Goal: Transaction & Acquisition: Purchase product/service

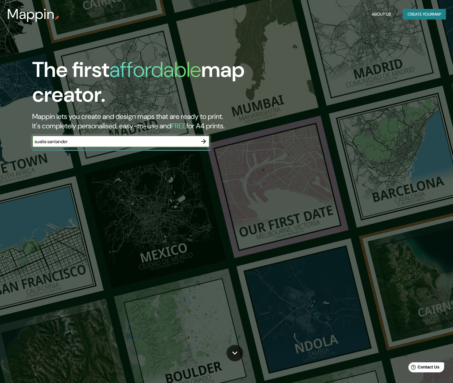
type input "suaita santander"
click at [202, 141] on icon "button" at bounding box center [203, 141] width 7 height 7
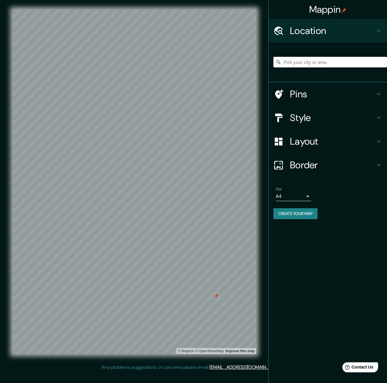
click at [293, 62] on input "Pick your city or area" at bounding box center [330, 62] width 114 height 11
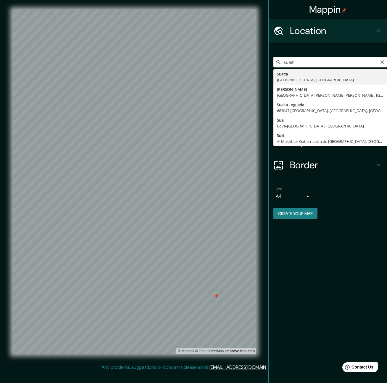
type input "Suaita, [GEOGRAPHIC_DATA], [GEOGRAPHIC_DATA]"
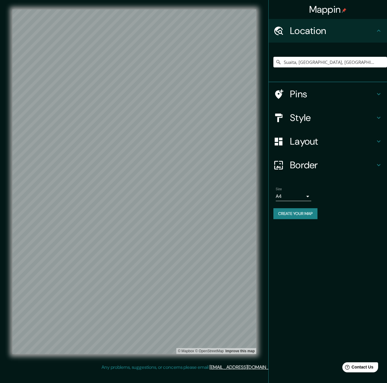
click at [310, 97] on h4 "Pins" at bounding box center [332, 94] width 85 height 12
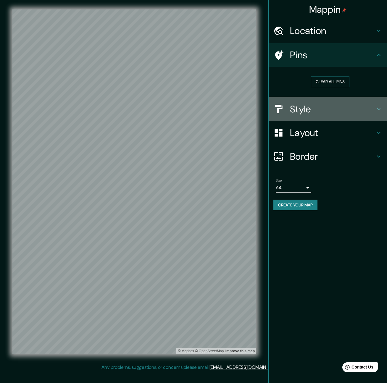
click at [299, 112] on h4 "Style" at bounding box center [332, 109] width 85 height 12
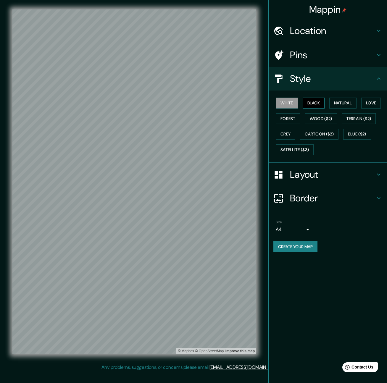
click at [316, 107] on button "Black" at bounding box center [314, 103] width 22 height 11
click at [343, 101] on button "Natural" at bounding box center [342, 103] width 27 height 11
click at [317, 102] on button "Black" at bounding box center [314, 103] width 22 height 11
click at [372, 102] on button "Love" at bounding box center [371, 103] width 20 height 11
click at [364, 120] on button "Terrain ($2)" at bounding box center [359, 118] width 34 height 11
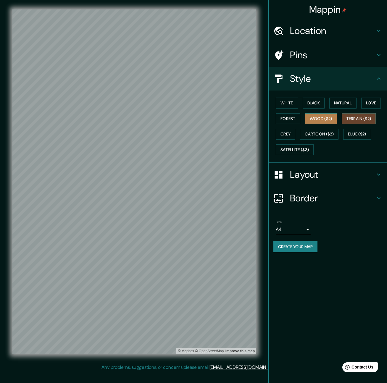
click at [317, 120] on button "Wood ($2)" at bounding box center [321, 118] width 32 height 11
click at [282, 121] on button "Forest" at bounding box center [288, 118] width 25 height 11
click at [289, 132] on button "Grey" at bounding box center [286, 134] width 20 height 11
click at [319, 133] on button "Cartoon ($2)" at bounding box center [319, 134] width 38 height 11
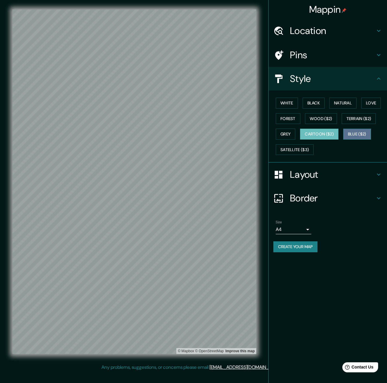
click at [360, 133] on button "Blue ($2)" at bounding box center [357, 134] width 28 height 11
click at [288, 103] on button "White" at bounding box center [287, 103] width 22 height 11
click at [315, 103] on button "Black" at bounding box center [314, 103] width 22 height 11
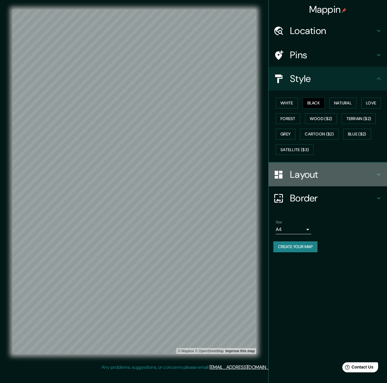
click at [310, 175] on h4 "Layout" at bounding box center [332, 175] width 85 height 12
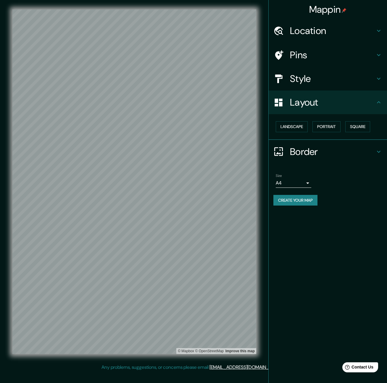
click at [306, 154] on h4 "Border" at bounding box center [332, 152] width 85 height 12
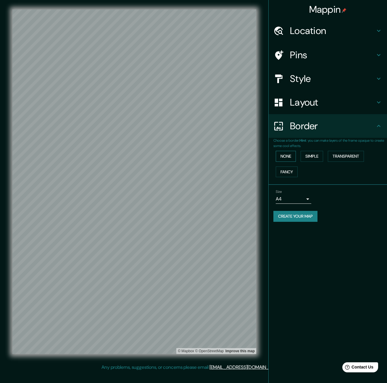
click at [292, 157] on button "None" at bounding box center [286, 156] width 20 height 11
click at [316, 157] on button "Simple" at bounding box center [312, 156] width 22 height 11
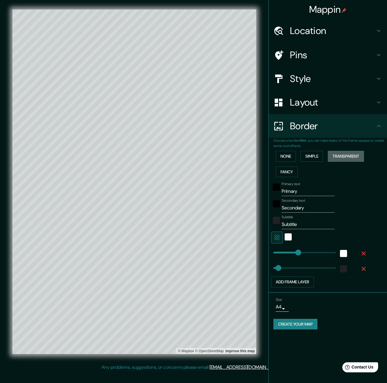
click at [347, 157] on button "Transparent" at bounding box center [346, 156] width 36 height 11
click at [286, 170] on button "Fancy" at bounding box center [287, 172] width 22 height 11
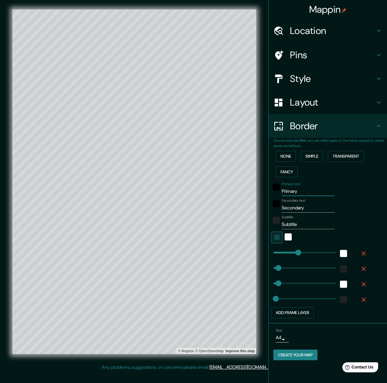
click at [290, 191] on input "Primary" at bounding box center [308, 191] width 53 height 9
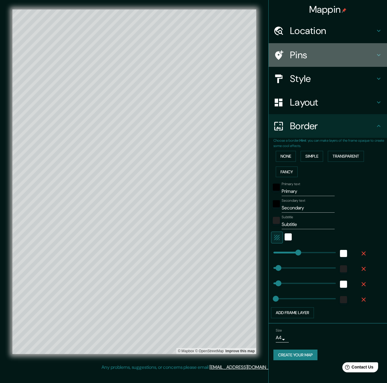
click at [306, 54] on h4 "Pins" at bounding box center [332, 55] width 85 height 12
type input "330"
type input "66"
type input "33"
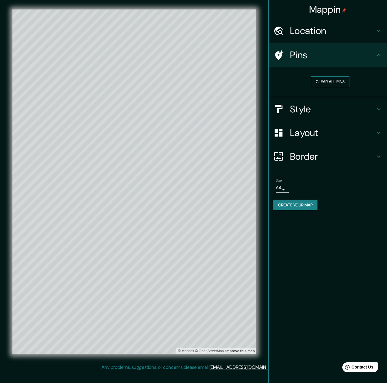
click at [335, 80] on button "Clear all pins" at bounding box center [330, 81] width 38 height 11
click at [333, 85] on button "Clear all pins" at bounding box center [330, 81] width 38 height 11
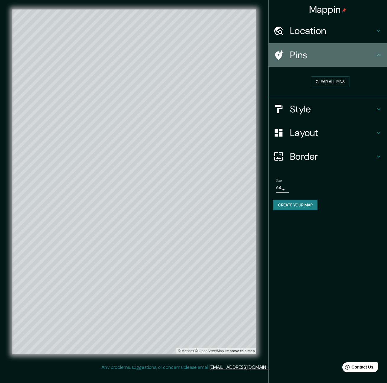
click at [323, 59] on h4 "Pins" at bounding box center [332, 55] width 85 height 12
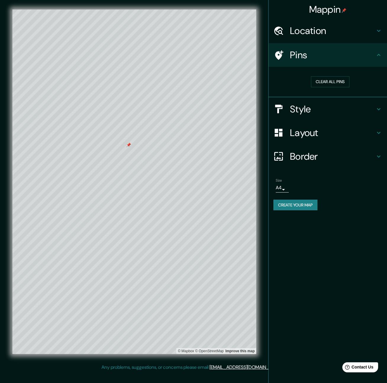
drag, startPoint x: 106, startPoint y: 133, endPoint x: 128, endPoint y: 146, distance: 26.1
click at [128, 146] on div at bounding box center [128, 145] width 5 height 5
click at [327, 82] on button "Clear all pins" at bounding box center [330, 81] width 38 height 11
click at [326, 34] on h4 "Location" at bounding box center [332, 31] width 85 height 12
type input "330"
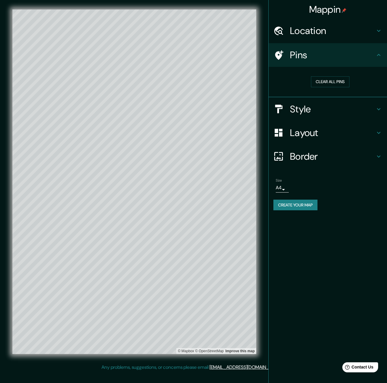
type input "66"
type input "33"
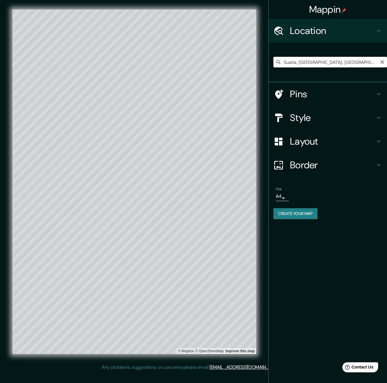
click at [358, 59] on input "Suaita, [GEOGRAPHIC_DATA], [GEOGRAPHIC_DATA]" at bounding box center [330, 62] width 114 height 11
click at [361, 63] on input "Suaita, [GEOGRAPHIC_DATA], [GEOGRAPHIC_DATA]" at bounding box center [330, 62] width 114 height 11
click at [382, 62] on icon "Clear" at bounding box center [382, 62] width 4 height 4
click at [322, 62] on input "Suaita - Aguada, 683047 Suaita, Santander, Colombia" at bounding box center [330, 62] width 114 height 11
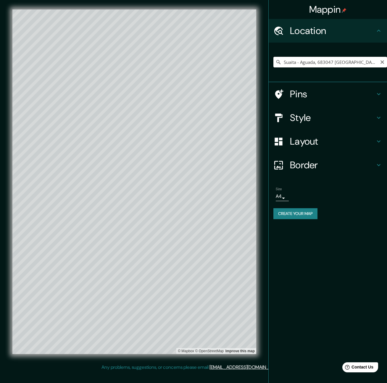
click at [316, 63] on input "Suaita - Aguada, 683047 Suaita, Santander, Colombia" at bounding box center [330, 62] width 114 height 11
drag, startPoint x: 298, startPoint y: 63, endPoint x: 349, endPoint y: 63, distance: 50.6
click at [349, 63] on input "Suaita - Aguada, 683047 Suaita, Santander, Colombia" at bounding box center [330, 62] width 114 height 11
click at [302, 62] on input "[GEOGRAPHIC_DATA], [GEOGRAPHIC_DATA]" at bounding box center [330, 62] width 114 height 11
click at [285, 63] on input "[GEOGRAPHIC_DATA], [GEOGRAPHIC_DATA]" at bounding box center [330, 62] width 114 height 11
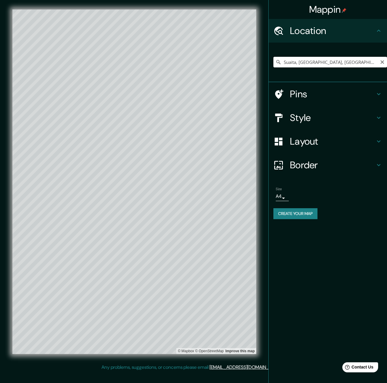
click at [299, 63] on input "Suaita, [GEOGRAPHIC_DATA], [GEOGRAPHIC_DATA]" at bounding box center [330, 62] width 114 height 11
click at [293, 62] on input "Charalá, Santander, Colombia" at bounding box center [330, 62] width 114 height 11
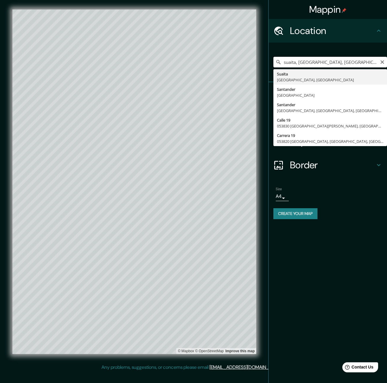
drag, startPoint x: 349, startPoint y: 62, endPoint x: 299, endPoint y: 62, distance: 50.0
click at [299, 62] on input "suaita, Santander, Colombia" at bounding box center [330, 62] width 114 height 11
type input "Suaita, [GEOGRAPHIC_DATA], [GEOGRAPHIC_DATA]"
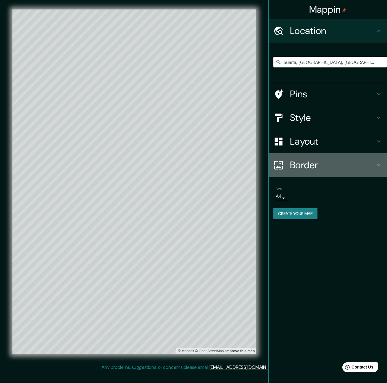
click at [306, 167] on h4 "Border" at bounding box center [332, 165] width 85 height 12
type input "330"
type input "66"
type input "33"
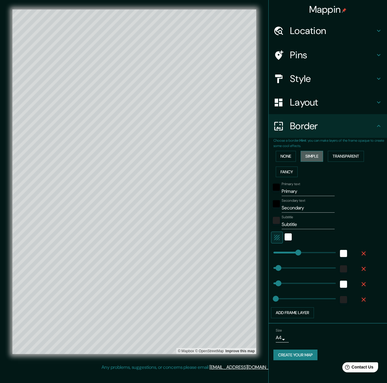
click at [315, 157] on button "Simple" at bounding box center [312, 156] width 22 height 11
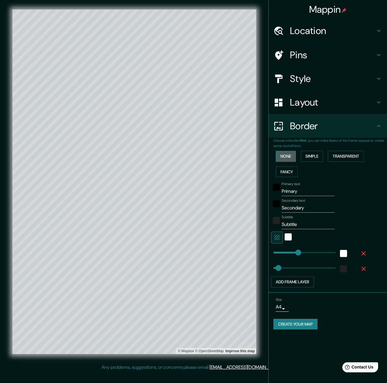
click at [289, 158] on button "None" at bounding box center [286, 156] width 20 height 11
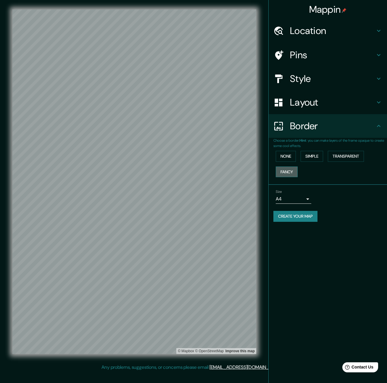
click at [292, 168] on button "Fancy" at bounding box center [287, 172] width 22 height 11
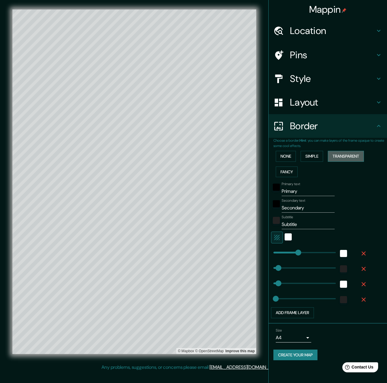
click at [349, 157] on button "Transparent" at bounding box center [346, 156] width 36 height 11
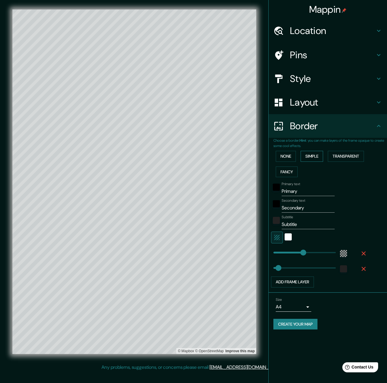
click at [312, 158] on button "Simple" at bounding box center [312, 156] width 22 height 11
click at [285, 157] on button "None" at bounding box center [286, 156] width 20 height 11
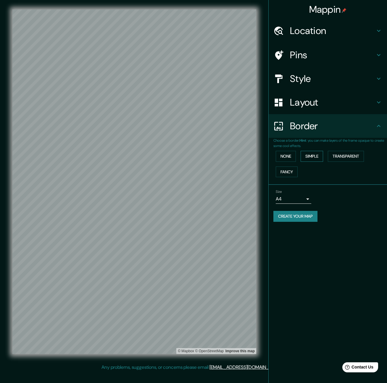
click at [314, 156] on button "Simple" at bounding box center [312, 156] width 22 height 11
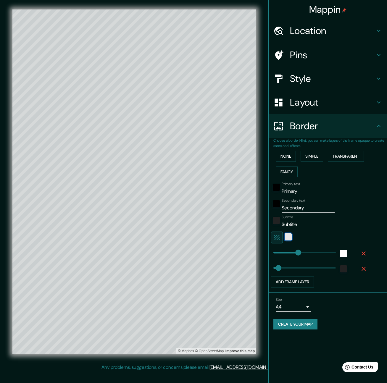
click at [286, 235] on div "white" at bounding box center [288, 236] width 7 height 7
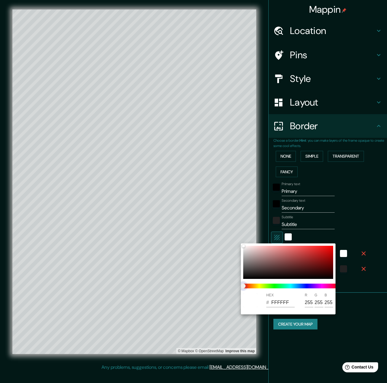
click at [246, 284] on span "color slider" at bounding box center [243, 286] width 5 height 5
type input "330"
type input "66"
drag, startPoint x: 255, startPoint y: 286, endPoint x: 259, endPoint y: 286, distance: 4.1
click at [255, 286] on span at bounding box center [290, 286] width 95 height 5
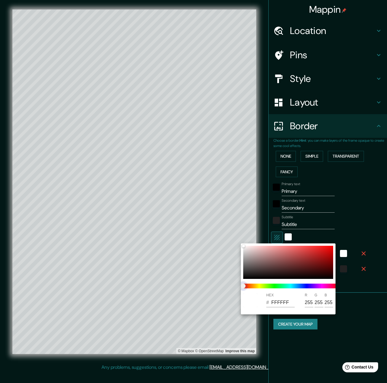
type input "330"
type input "66"
type input "330"
type input "66"
type input "330"
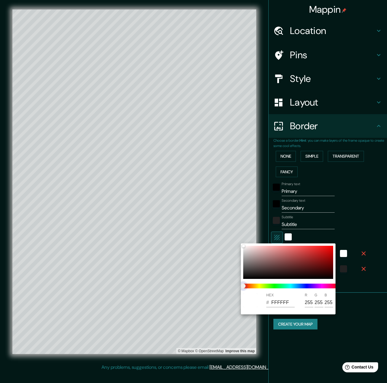
type input "66"
click at [268, 285] on span at bounding box center [290, 286] width 95 height 5
type input "330"
type input "66"
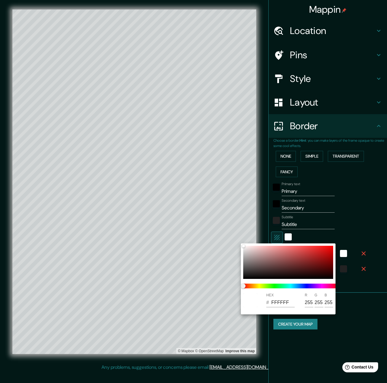
click at [334, 233] on div at bounding box center [193, 191] width 387 height 383
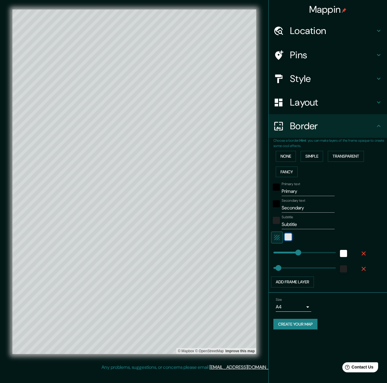
click at [291, 237] on div "white" at bounding box center [288, 236] width 7 height 7
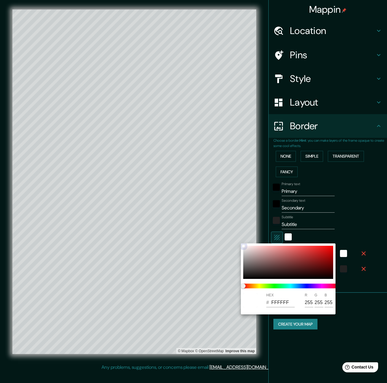
click at [306, 267] on div at bounding box center [288, 262] width 90 height 33
type input "330"
type input "66"
type input "5E1C1C"
type input "94"
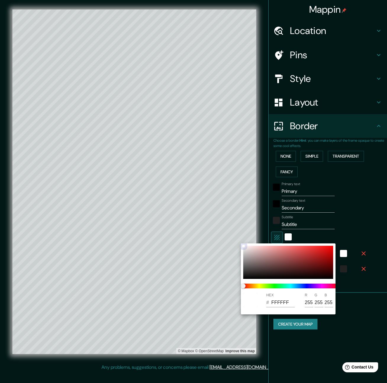
type input "28"
click at [343, 255] on div at bounding box center [193, 191] width 387 height 383
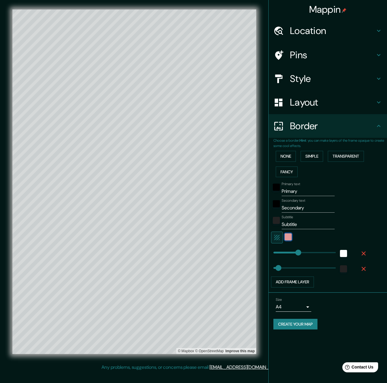
click at [290, 238] on div "color-5E1C1C" at bounding box center [288, 236] width 7 height 7
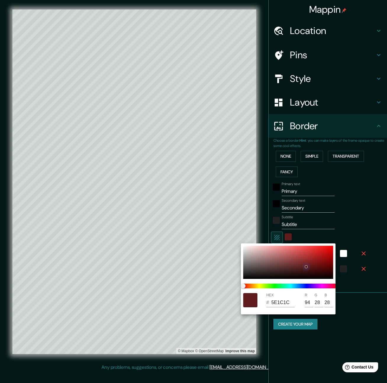
click at [245, 248] on div at bounding box center [288, 262] width 90 height 33
type input "330"
type input "66"
type input "F1ECEC"
type input "241"
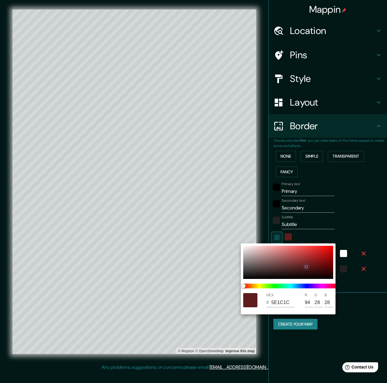
type input "236"
click at [365, 224] on div at bounding box center [193, 191] width 387 height 383
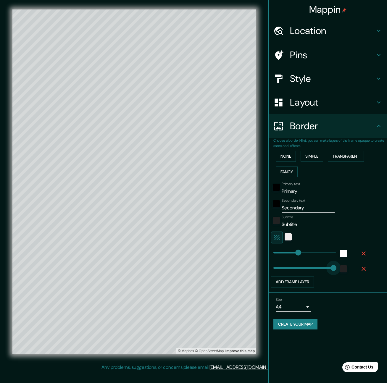
type input "802"
drag, startPoint x: 278, startPoint y: 268, endPoint x: 334, endPoint y: 265, distance: 55.7
type input "330"
type input "51"
drag, startPoint x: 336, startPoint y: 267, endPoint x: 277, endPoint y: 269, distance: 58.6
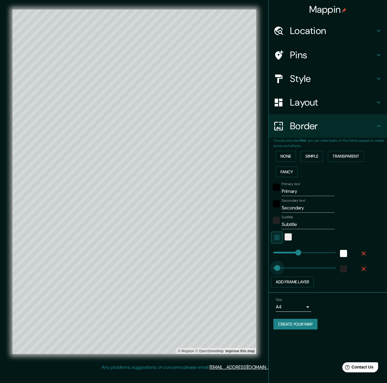
type input "330"
type input "86"
type input "330"
click at [292, 310] on body "Mappin Location Suaita, Santander, Colombia Pins Style Layout Border Choose a b…" at bounding box center [193, 191] width 387 height 383
click at [352, 309] on div at bounding box center [193, 191] width 387 height 383
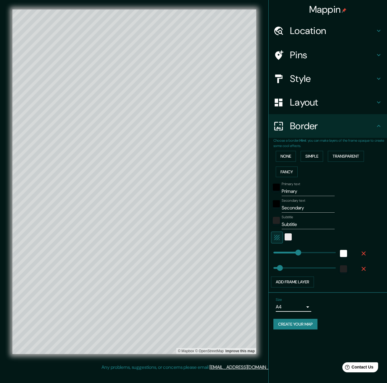
click at [296, 191] on input "Primary" at bounding box center [308, 191] width 53 height 9
click at [302, 193] on input "Primary" at bounding box center [308, 191] width 53 height 9
type input "S"
type input "330"
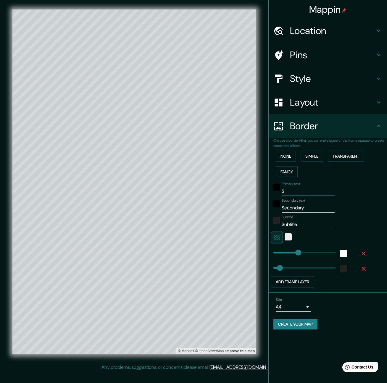
type input "Su"
type input "330"
type input "Sua"
type input "330"
type input "Suai"
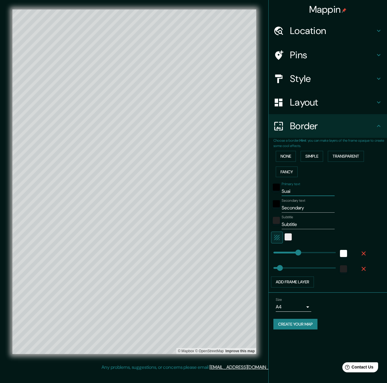
type input "330"
type input "Suait"
type input "330"
type input "Suaita"
type input "330"
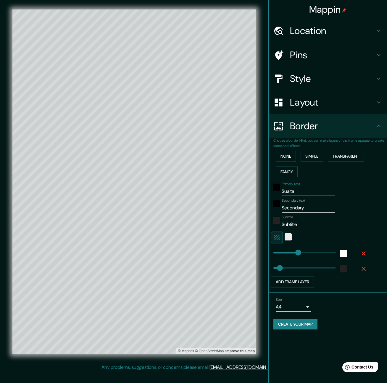
type input "Suaita"
click at [306, 207] on input "Secondary" at bounding box center [308, 207] width 53 height 9
drag, startPoint x: 307, startPoint y: 208, endPoint x: 285, endPoint y: 209, distance: 22.5
click at [285, 209] on input "Secondary" at bounding box center [308, 207] width 53 height 9
type input "Sa"
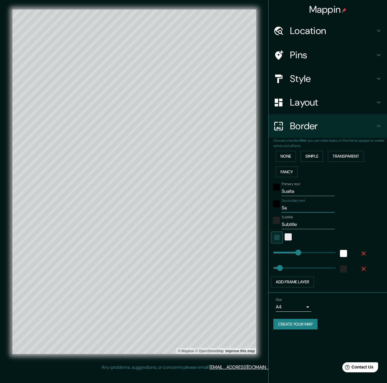
type input "330"
type input "San"
type input "330"
type input "Sant"
type input "330"
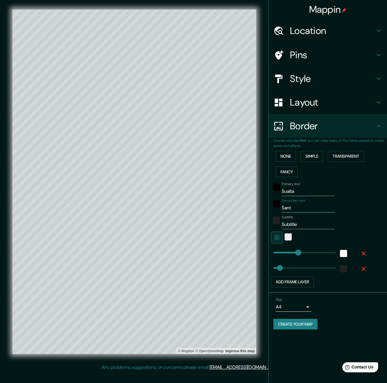
type input "Santa"
type input "330"
type input "Santan"
type input "330"
type input "Santand"
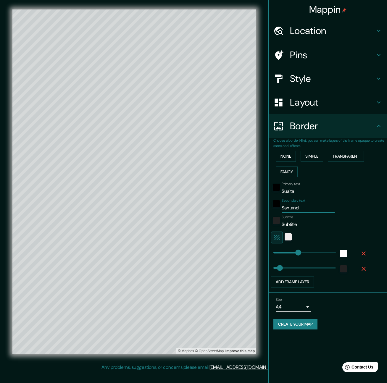
type input "330"
type input "Santander"
type input "330"
type input "Santander"
drag, startPoint x: 299, startPoint y: 224, endPoint x: 281, endPoint y: 226, distance: 17.5
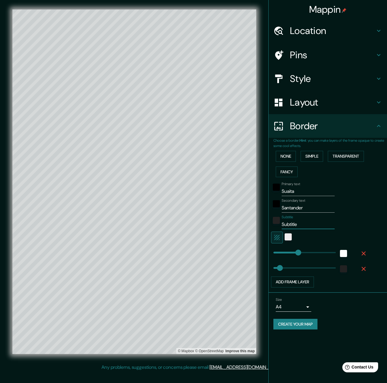
click at [282, 226] on input "Subtitle" at bounding box center [308, 224] width 53 height 9
type input "C"
type input "330"
type input "Co"
type input "330"
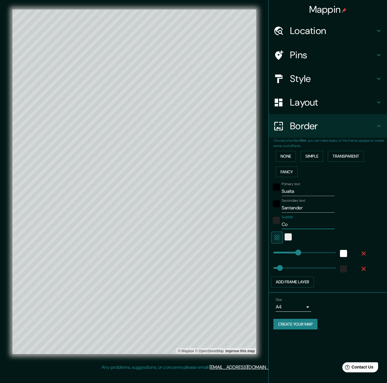
type input "Col"
type input "330"
type input "Colo"
type input "330"
type input "Colom"
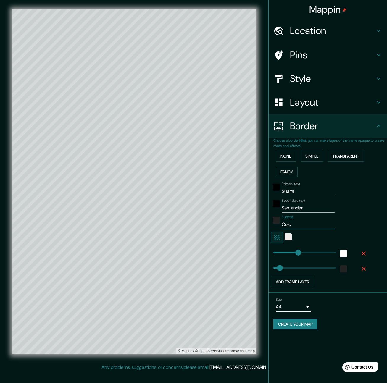
type input "330"
type input "Colomb"
type input "330"
type input "[PERSON_NAME]"
type input "330"
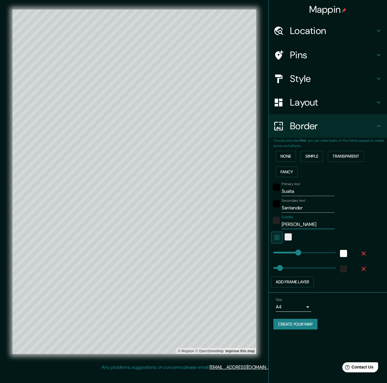
type input "[GEOGRAPHIC_DATA]"
type input "330"
type input "[GEOGRAPHIC_DATA]"
click at [297, 348] on div "Mappin Location Suaita, Santander, Colombia Pins Style Layout Border Choose a b…" at bounding box center [327, 191] width 119 height 383
type input "78"
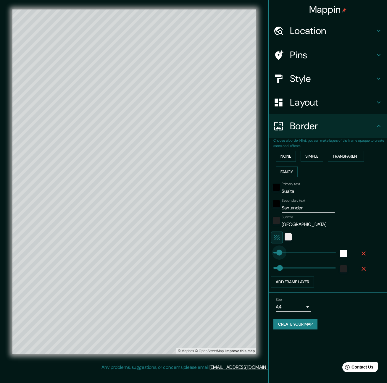
drag, startPoint x: 296, startPoint y: 253, endPoint x: 279, endPoint y: 253, distance: 16.6
type input "141"
drag, startPoint x: 279, startPoint y: 253, endPoint x: 284, endPoint y: 253, distance: 4.7
type input "289"
drag, startPoint x: 284, startPoint y: 253, endPoint x: 295, endPoint y: 253, distance: 11.5
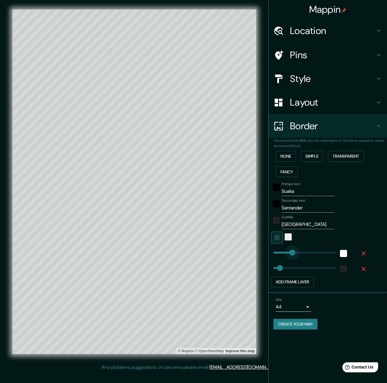
type input "243"
drag, startPoint x: 295, startPoint y: 253, endPoint x: 292, endPoint y: 253, distance: 3.6
click at [280, 223] on div at bounding box center [276, 222] width 11 height 14
click at [309, 78] on h4 "Style" at bounding box center [332, 79] width 85 height 12
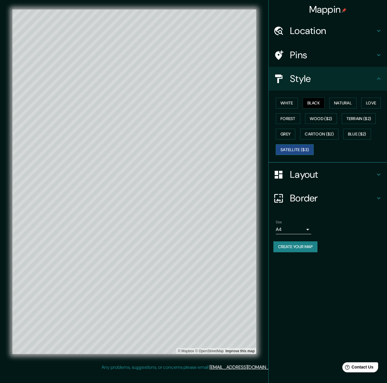
click at [283, 149] on button "Satellite ($3)" at bounding box center [295, 149] width 38 height 11
click at [284, 135] on button "Grey" at bounding box center [286, 134] width 20 height 11
click at [311, 135] on button "Cartoon ($2)" at bounding box center [319, 134] width 38 height 11
click at [356, 118] on button "Terrain ($2)" at bounding box center [359, 118] width 34 height 11
click at [322, 119] on button "Wood ($2)" at bounding box center [321, 118] width 32 height 11
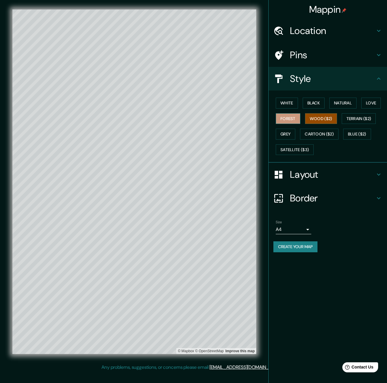
click at [290, 117] on button "Forest" at bounding box center [288, 118] width 25 height 11
click at [328, 117] on button "Wood ($2)" at bounding box center [321, 118] width 32 height 11
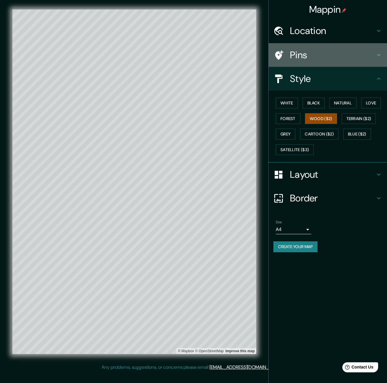
click at [299, 56] on h4 "Pins" at bounding box center [332, 55] width 85 height 12
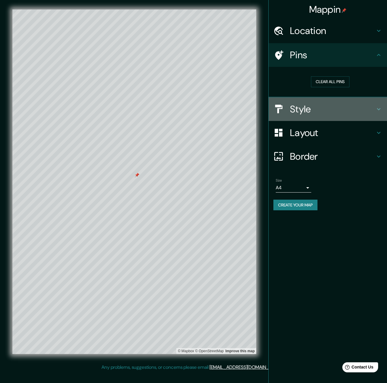
click at [323, 111] on h4 "Style" at bounding box center [332, 109] width 85 height 12
type input "243"
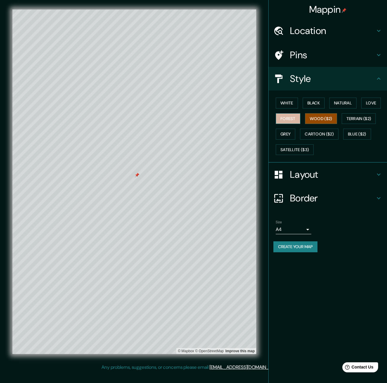
click at [284, 119] on button "Forest" at bounding box center [288, 118] width 25 height 11
click at [314, 103] on button "Black" at bounding box center [314, 103] width 22 height 11
click at [341, 106] on button "Natural" at bounding box center [342, 103] width 27 height 11
click at [374, 104] on button "Love" at bounding box center [371, 103] width 20 height 11
click at [338, 104] on button "Natural" at bounding box center [342, 103] width 27 height 11
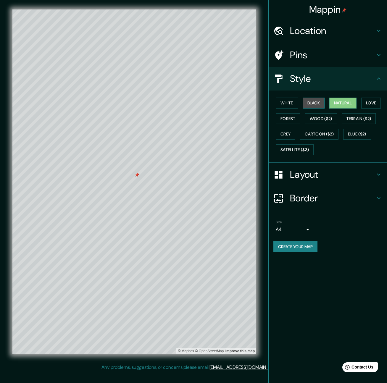
click at [320, 105] on button "Black" at bounding box center [314, 103] width 22 height 11
click at [291, 120] on button "Forest" at bounding box center [288, 118] width 25 height 11
click at [311, 199] on h4 "Border" at bounding box center [332, 198] width 85 height 12
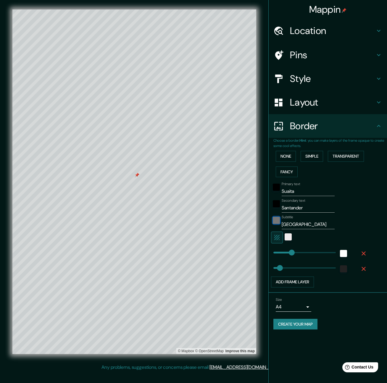
click at [277, 220] on div "color-222222" at bounding box center [276, 220] width 7 height 7
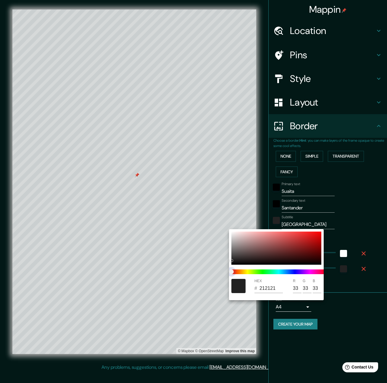
type input "243"
type input "212121"
type input "33"
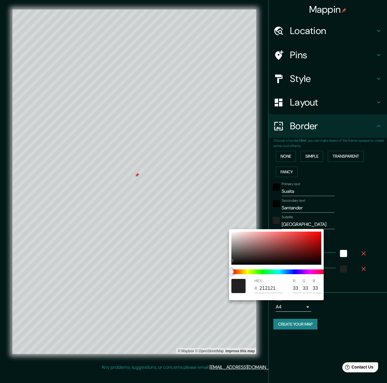
drag, startPoint x: 232, startPoint y: 272, endPoint x: 266, endPoint y: 272, distance: 33.7
click at [266, 272] on span at bounding box center [278, 271] width 95 height 5
click at [260, 271] on span at bounding box center [278, 271] width 95 height 5
click at [256, 271] on span at bounding box center [278, 271] width 95 height 5
click at [240, 272] on span at bounding box center [278, 271] width 95 height 5
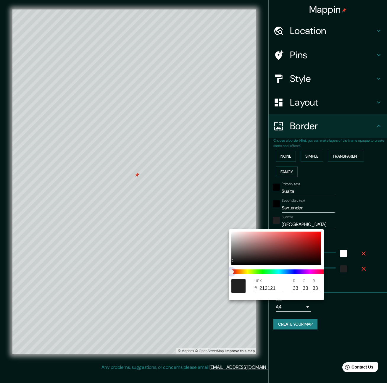
drag, startPoint x: 231, startPoint y: 271, endPoint x: 238, endPoint y: 272, distance: 7.4
click at [239, 272] on span at bounding box center [278, 271] width 95 height 5
click at [238, 272] on span at bounding box center [278, 271] width 95 height 5
click at [252, 272] on span at bounding box center [278, 271] width 95 height 5
drag, startPoint x: 267, startPoint y: 272, endPoint x: 357, endPoint y: 231, distance: 99.4
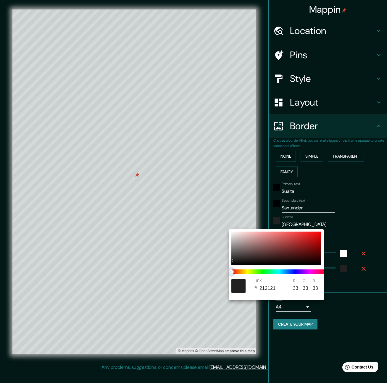
click at [267, 272] on span at bounding box center [278, 271] width 95 height 5
click at [361, 220] on div at bounding box center [193, 191] width 387 height 383
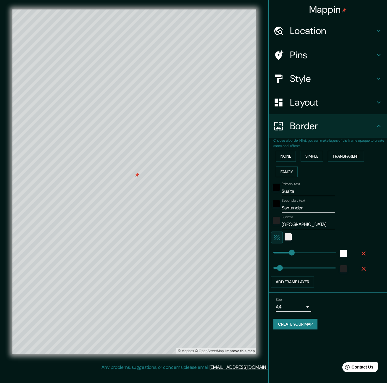
click at [276, 210] on div at bounding box center [276, 205] width 11 height 14
click at [276, 206] on div "black" at bounding box center [276, 203] width 7 height 7
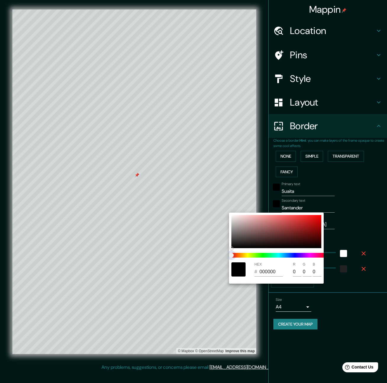
click at [248, 256] on span at bounding box center [278, 255] width 95 height 5
click at [256, 255] on span at bounding box center [278, 255] width 95 height 5
drag, startPoint x: 232, startPoint y: 256, endPoint x: 244, endPoint y: 256, distance: 12.5
click at [244, 256] on span at bounding box center [278, 255] width 95 height 5
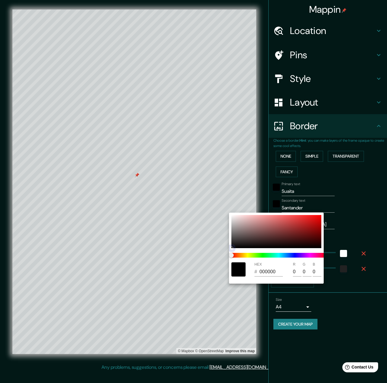
click at [238, 247] on div at bounding box center [276, 231] width 90 height 33
type input "243"
type input "090808"
type input "9"
type input "8"
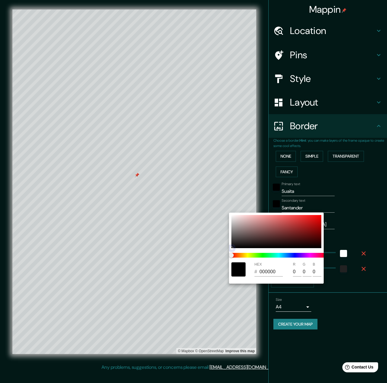
type input "8"
click at [256, 239] on div at bounding box center [276, 231] width 90 height 33
type input "243"
type input "473434"
type input "71"
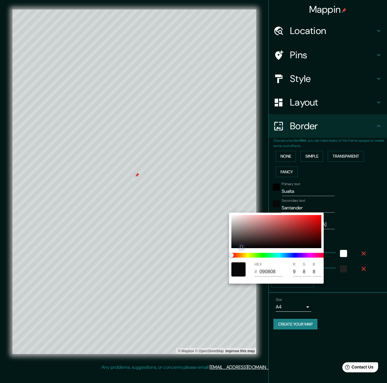
type input "52"
click at [309, 217] on div at bounding box center [276, 231] width 90 height 33
type input "243"
type input "ED2020"
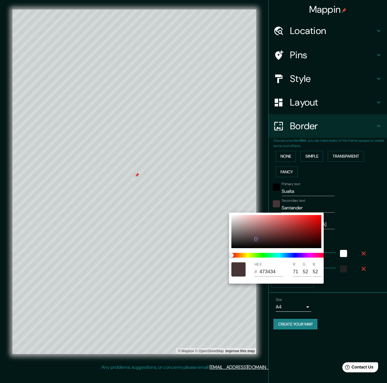
type input "237"
type input "32"
drag, startPoint x: 288, startPoint y: 225, endPoint x: 270, endPoint y: 229, distance: 17.5
click at [287, 225] on div at bounding box center [276, 231] width 90 height 33
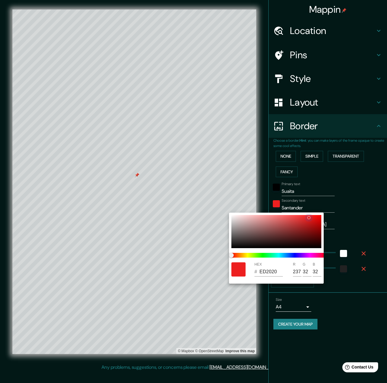
type input "243"
type input "AF4242"
type input "175"
type input "66"
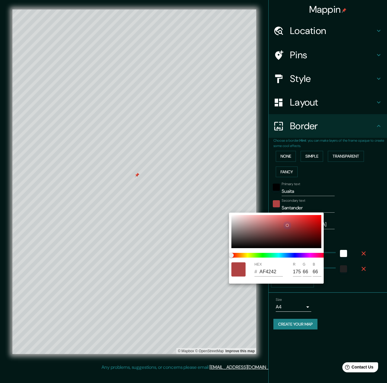
click at [270, 229] on div at bounding box center [276, 231] width 90 height 33
type input "243"
type input "955454"
type input "149"
type input "84"
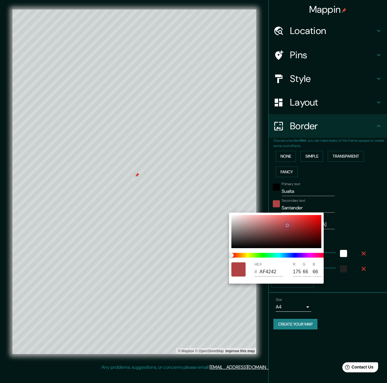
type input "84"
type input "243"
type input "945D53"
type input "148"
type input "93"
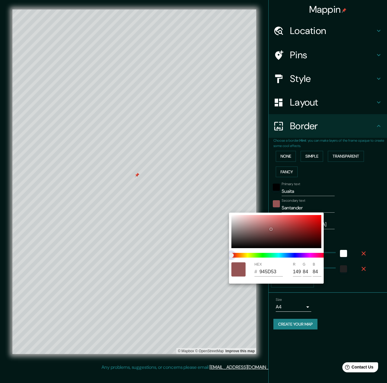
type input "83"
type input "243"
type input "947A53"
type input "122"
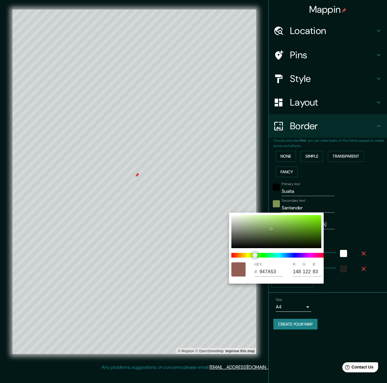
type input "243"
type input "739453"
type input "115"
type input "148"
type input "243"
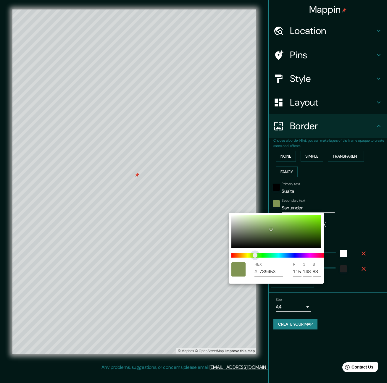
type input "539459"
type input "83"
type input "89"
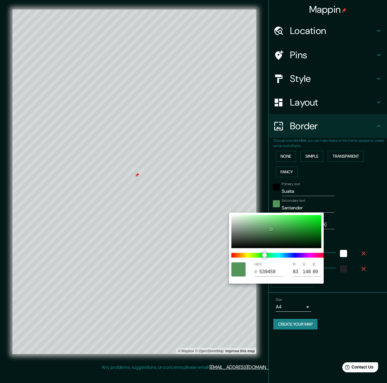
type input "243"
type input "53945D"
type input "93"
drag, startPoint x: 234, startPoint y: 255, endPoint x: 265, endPoint y: 255, distance: 31.7
click at [265, 255] on span "color slider" at bounding box center [265, 255] width 5 height 5
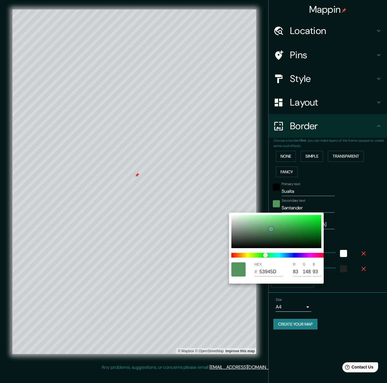
click at [282, 225] on div at bounding box center [276, 231] width 90 height 33
type input "243"
type input "4DB15C"
type input "77"
type input "177"
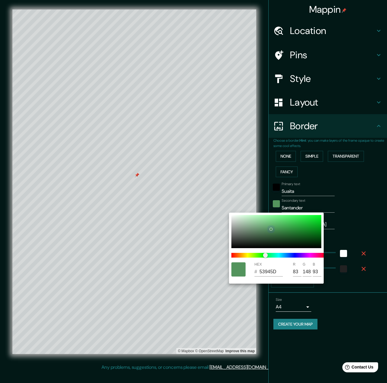
type input "92"
click at [296, 224] on div at bounding box center [276, 231] width 90 height 33
type input "243"
type input "33BA47"
type input "51"
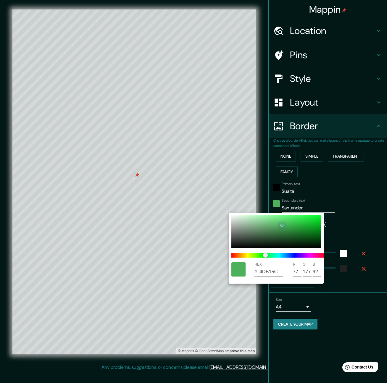
type input "186"
type input "71"
click at [274, 238] on div at bounding box center [276, 231] width 90 height 33
type input "243"
type input "274A2C"
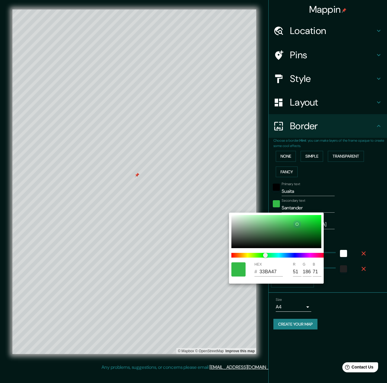
type input "39"
type input "74"
type input "44"
click at [280, 233] on div at bounding box center [276, 231] width 90 height 33
type input "243"
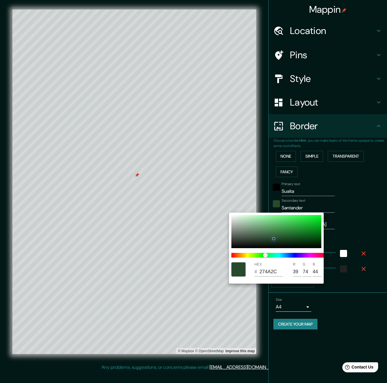
type input "34713D"
type input "52"
type input "113"
type input "61"
click at [351, 217] on div at bounding box center [193, 191] width 387 height 383
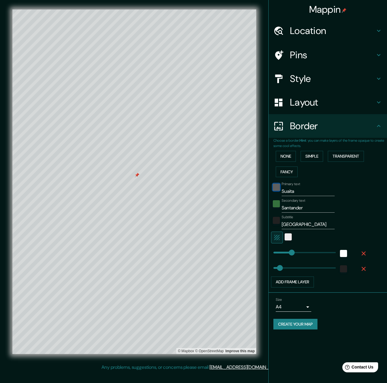
click at [276, 190] on div "black" at bounding box center [276, 187] width 7 height 7
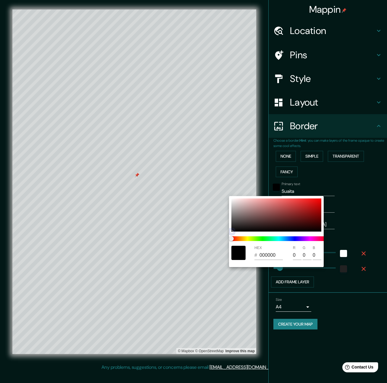
click at [266, 206] on div at bounding box center [276, 214] width 90 height 33
type input "243"
type input "C37878"
type input "195"
type input "120"
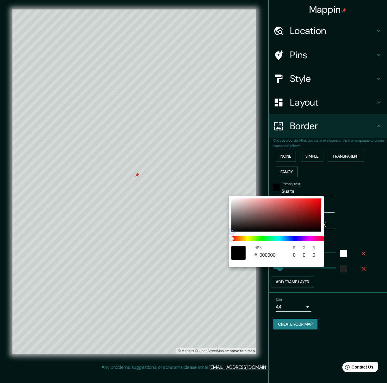
type input "120"
click at [257, 204] on div at bounding box center [276, 214] width 90 height 33
type input "243"
type input "D19696"
type input "209"
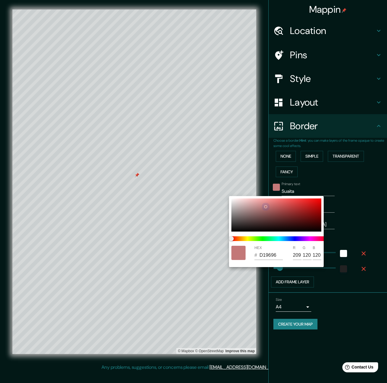
type input "150"
click at [253, 206] on div at bounding box center [276, 214] width 90 height 33
type input "243"
type input "C89898"
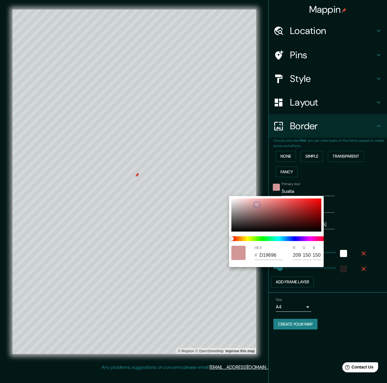
type input "200"
type input "152"
click at [266, 206] on div at bounding box center [276, 214] width 90 height 33
type input "243"
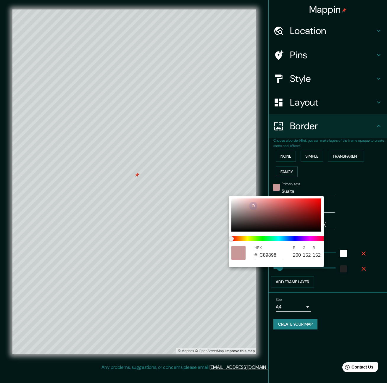
type input "C67A7A"
type input "198"
type input "122"
click at [268, 215] on div at bounding box center [276, 214] width 90 height 33
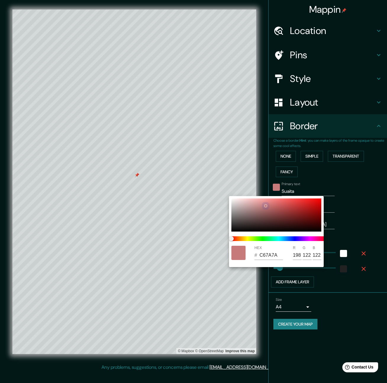
type input "243"
type input "7E4B4B"
type input "126"
type input "75"
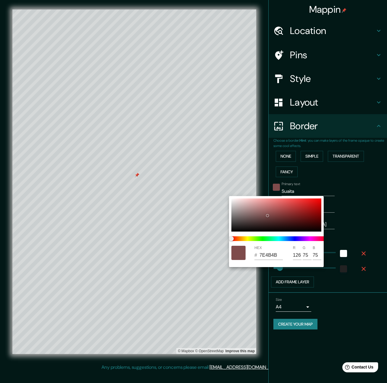
click at [368, 209] on div at bounding box center [193, 191] width 387 height 383
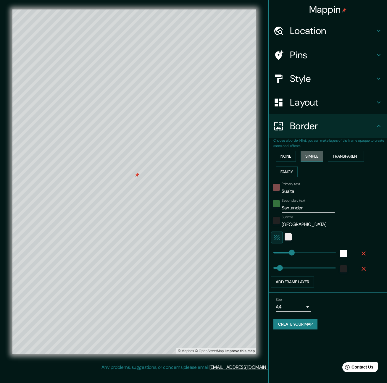
click at [313, 158] on button "Simple" at bounding box center [312, 156] width 22 height 11
type input "243"
click at [347, 157] on button "Transparent" at bounding box center [346, 156] width 36 height 11
click at [291, 158] on button "None" at bounding box center [286, 156] width 20 height 11
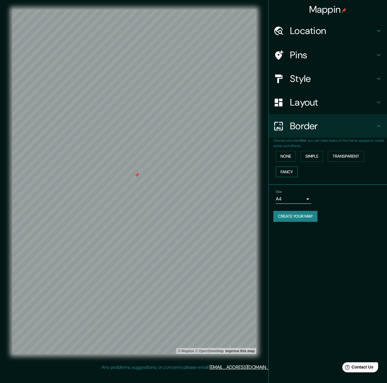
click at [290, 172] on button "Fancy" at bounding box center [287, 172] width 22 height 11
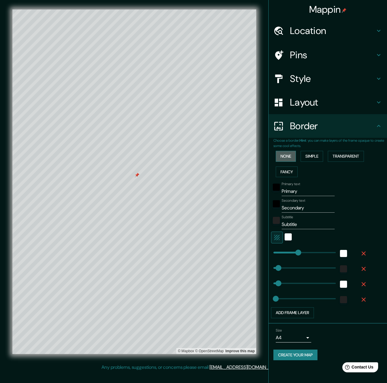
click at [288, 159] on button "None" at bounding box center [286, 156] width 20 height 11
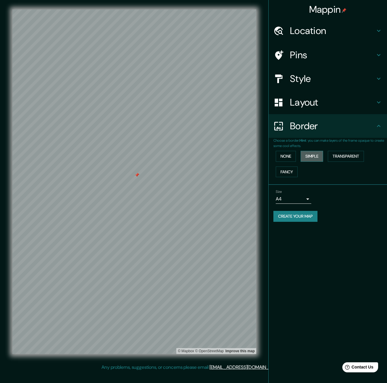
click at [308, 158] on button "Simple" at bounding box center [312, 156] width 22 height 11
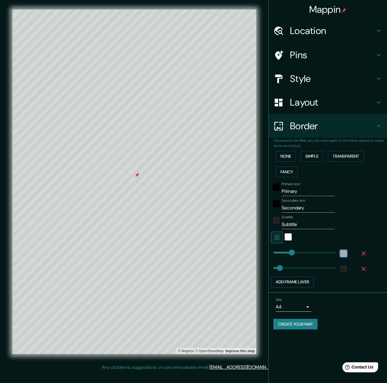
click at [343, 254] on div "white" at bounding box center [343, 253] width 7 height 7
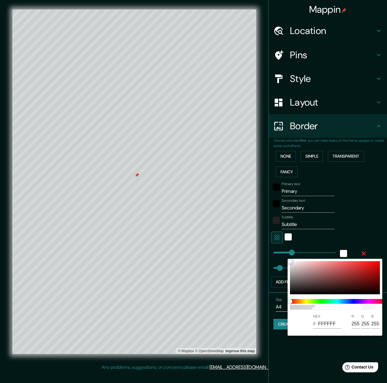
click at [306, 267] on div at bounding box center [335, 277] width 90 height 33
type input "243"
type input "D3AEAE"
type input "211"
type input "174"
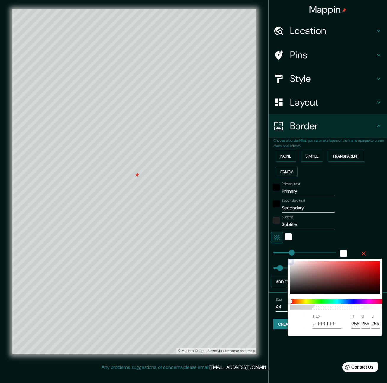
type input "174"
click at [294, 273] on div at bounding box center [335, 277] width 90 height 33
type input "243"
type input "A59E9E"
type input "165"
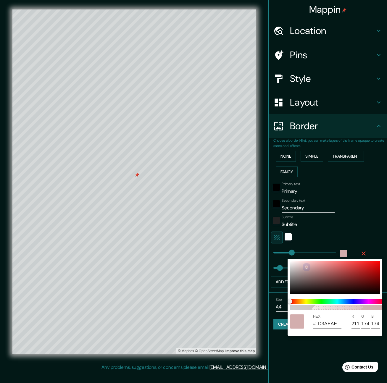
type input "158"
click at [299, 270] on div at bounding box center [335, 277] width 90 height 33
click at [359, 232] on div at bounding box center [193, 191] width 387 height 383
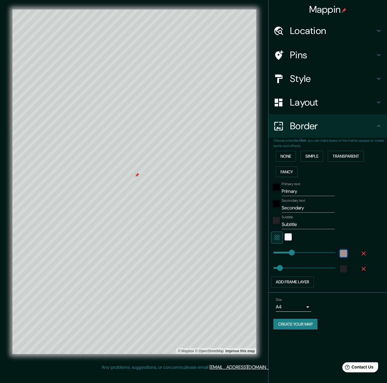
click at [344, 254] on div "color-BCA9A9" at bounding box center [343, 253] width 7 height 7
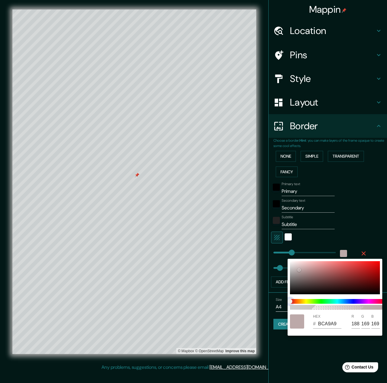
click at [322, 302] on span at bounding box center [337, 301] width 95 height 5
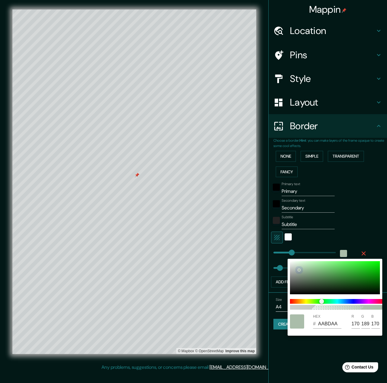
click at [323, 283] on div at bounding box center [335, 277] width 90 height 33
click at [321, 280] on div at bounding box center [335, 277] width 90 height 33
drag, startPoint x: 319, startPoint y: 277, endPoint x: 306, endPoint y: 272, distance: 13.6
click at [307, 274] on div at bounding box center [335, 277] width 90 height 33
drag, startPoint x: 309, startPoint y: 269, endPoint x: 313, endPoint y: 266, distance: 4.9
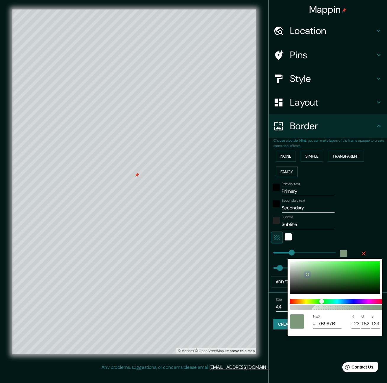
click at [309, 269] on div at bounding box center [335, 277] width 90 height 33
click at [313, 266] on div at bounding box center [335, 277] width 90 height 33
click at [316, 280] on div at bounding box center [335, 277] width 90 height 33
click at [313, 282] on div at bounding box center [335, 277] width 90 height 33
click at [312, 285] on div at bounding box center [335, 277] width 90 height 33
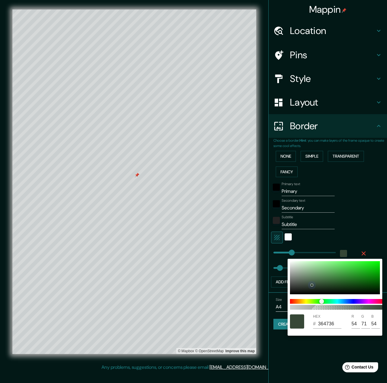
click at [312, 288] on div at bounding box center [335, 277] width 90 height 33
click at [365, 235] on div at bounding box center [193, 191] width 387 height 383
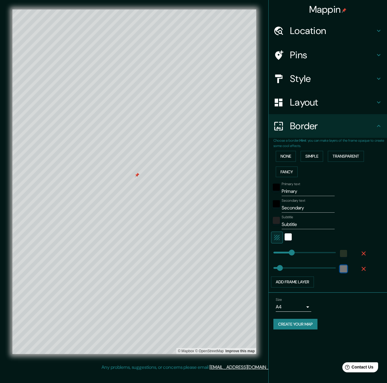
click at [343, 269] on div "color-222222" at bounding box center [343, 268] width 7 height 7
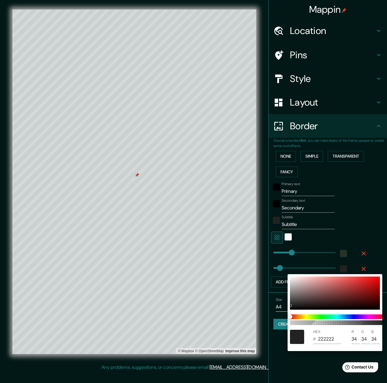
click at [362, 227] on div at bounding box center [193, 191] width 387 height 383
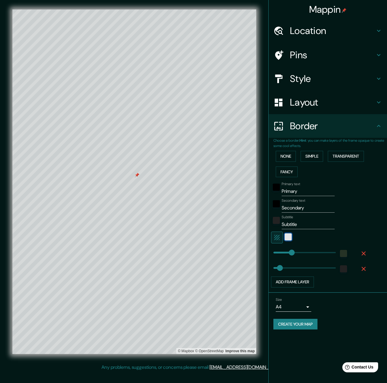
click at [288, 236] on div "white" at bounding box center [288, 236] width 7 height 7
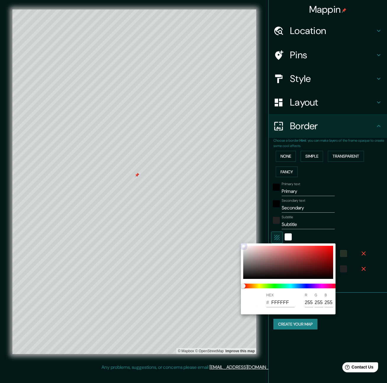
click at [258, 252] on div at bounding box center [288, 262] width 90 height 33
click at [256, 247] on div at bounding box center [288, 262] width 90 height 33
click at [269, 285] on span at bounding box center [290, 286] width 95 height 5
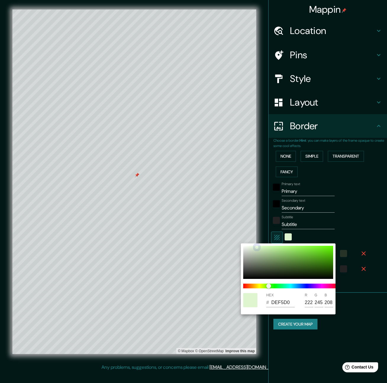
click at [251, 251] on div at bounding box center [288, 262] width 90 height 33
click at [247, 251] on div at bounding box center [288, 262] width 90 height 33
click at [250, 255] on div at bounding box center [288, 262] width 90 height 33
click at [361, 230] on div at bounding box center [193, 191] width 387 height 383
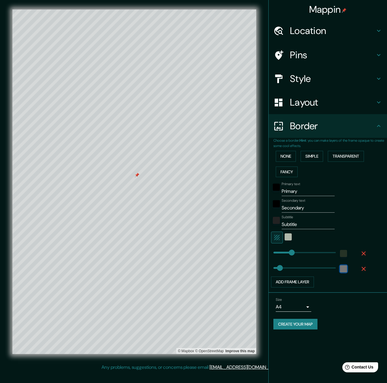
click at [342, 272] on div "color-222222" at bounding box center [343, 268] width 7 height 7
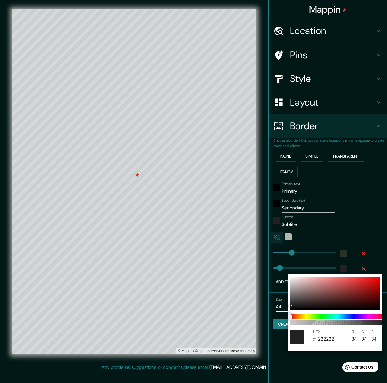
click at [316, 317] on span at bounding box center [337, 316] width 95 height 5
click at [317, 316] on span at bounding box center [337, 316] width 95 height 5
click at [321, 316] on span at bounding box center [337, 316] width 95 height 5
click at [322, 316] on span at bounding box center [337, 316] width 95 height 5
click at [316, 319] on span at bounding box center [337, 316] width 95 height 5
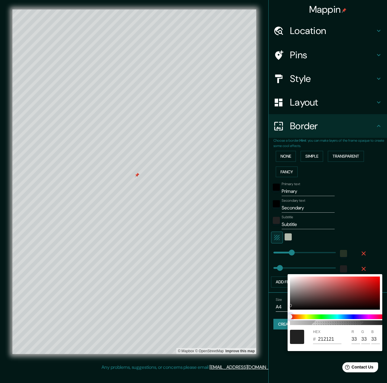
click at [319, 316] on span at bounding box center [337, 316] width 95 height 5
drag, startPoint x: 293, startPoint y: 317, endPoint x: 312, endPoint y: 316, distance: 19.9
click at [315, 316] on span at bounding box center [337, 316] width 95 height 5
click at [313, 316] on span at bounding box center [337, 316] width 95 height 5
click at [314, 317] on span at bounding box center [337, 316] width 95 height 5
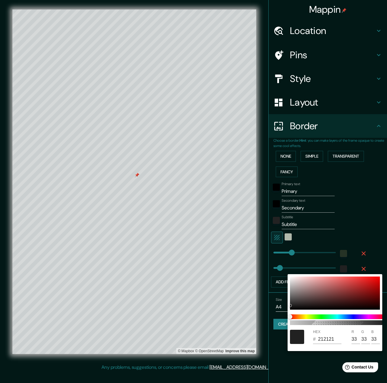
click at [314, 314] on div "100" at bounding box center [337, 319] width 99 height 15
click at [314, 316] on span at bounding box center [337, 316] width 95 height 5
click at [316, 314] on div "100" at bounding box center [337, 319] width 99 height 15
click at [314, 316] on span at bounding box center [337, 316] width 95 height 5
drag, startPoint x: 311, startPoint y: 317, endPoint x: 315, endPoint y: 317, distance: 3.6
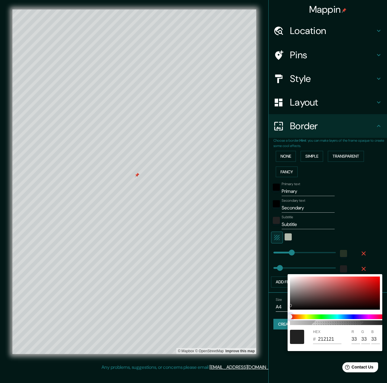
click at [312, 317] on span at bounding box center [337, 316] width 95 height 5
click at [315, 317] on span at bounding box center [337, 316] width 95 height 5
click at [318, 317] on span at bounding box center [337, 316] width 95 height 5
click at [319, 317] on span at bounding box center [337, 316] width 95 height 5
click at [320, 317] on span at bounding box center [337, 316] width 95 height 5
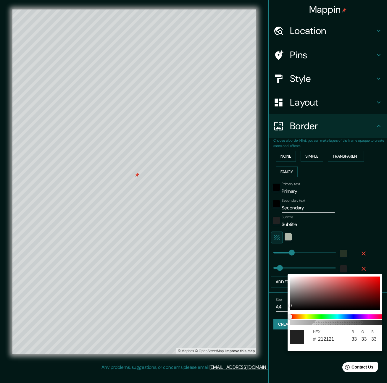
click at [314, 319] on div "100" at bounding box center [337, 319] width 99 height 15
click at [319, 316] on span at bounding box center [337, 316] width 95 height 5
click at [313, 316] on span at bounding box center [337, 316] width 95 height 5
click at [317, 315] on span at bounding box center [337, 316] width 95 height 5
drag, startPoint x: 314, startPoint y: 316, endPoint x: 289, endPoint y: 299, distance: 30.7
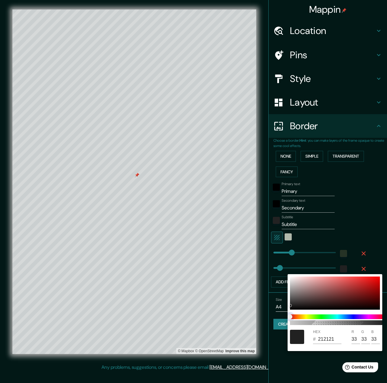
click at [314, 316] on span at bounding box center [337, 316] width 95 height 5
click at [315, 316] on span at bounding box center [337, 316] width 95 height 5
drag, startPoint x: 292, startPoint y: 305, endPoint x: 299, endPoint y: 305, distance: 6.8
click at [319, 300] on div at bounding box center [335, 293] width 90 height 33
click at [316, 314] on span at bounding box center [337, 316] width 95 height 5
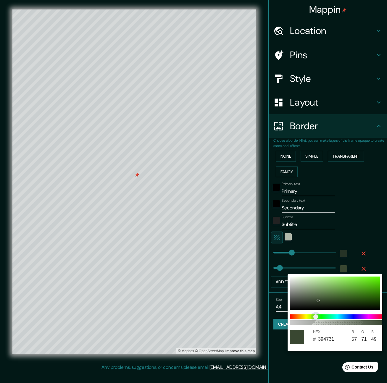
click at [317, 316] on span "color slider" at bounding box center [315, 316] width 5 height 5
click at [317, 302] on div at bounding box center [318, 300] width 2 height 2
drag, startPoint x: 316, startPoint y: 302, endPoint x: 318, endPoint y: 298, distance: 4.1
click at [318, 298] on div at bounding box center [319, 299] width 2 height 2
drag, startPoint x: 318, startPoint y: 298, endPoint x: 318, endPoint y: 292, distance: 6.2
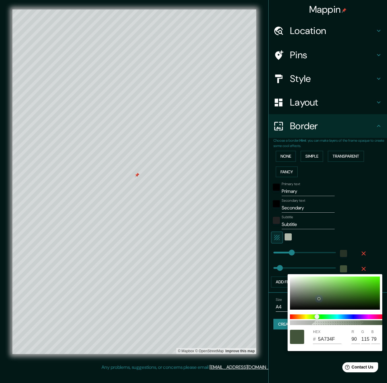
click at [318, 298] on div at bounding box center [319, 299] width 2 height 2
drag, startPoint x: 318, startPoint y: 292, endPoint x: 318, endPoint y: 283, distance: 8.9
click at [316, 283] on div at bounding box center [317, 283] width 2 height 2
drag, startPoint x: 313, startPoint y: 289, endPoint x: 305, endPoint y: 293, distance: 8.7
click at [304, 293] on div at bounding box center [305, 292] width 3 height 3
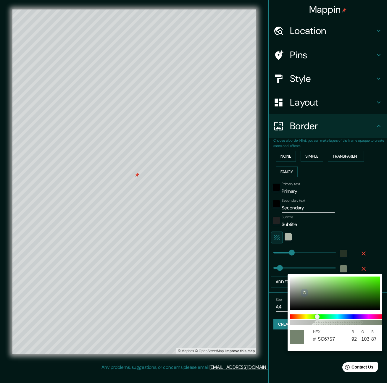
drag, startPoint x: 304, startPoint y: 293, endPoint x: 304, endPoint y: 298, distance: 5.3
click at [304, 294] on div at bounding box center [304, 293] width 2 height 2
drag, startPoint x: 304, startPoint y: 298, endPoint x: 301, endPoint y: 301, distance: 3.8
click at [301, 301] on div at bounding box center [302, 301] width 2 height 2
click at [354, 226] on div at bounding box center [193, 191] width 387 height 383
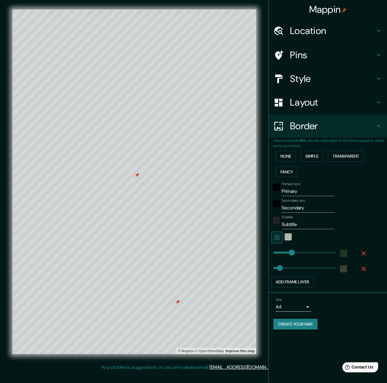
click at [310, 56] on h4 "Pins" at bounding box center [332, 55] width 85 height 12
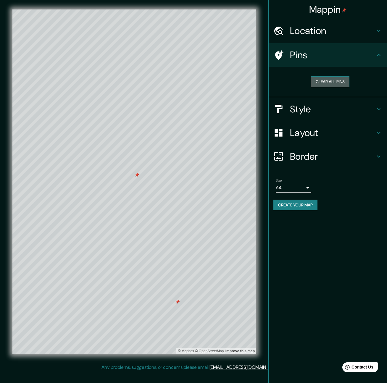
click at [328, 83] on button "Clear all pins" at bounding box center [330, 81] width 38 height 11
click at [352, 185] on div "Size A4 single" at bounding box center [327, 185] width 109 height 19
click at [308, 158] on h4 "Border" at bounding box center [332, 157] width 85 height 12
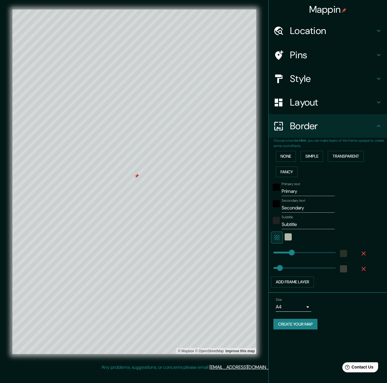
click at [296, 190] on input "Primary" at bounding box center [308, 191] width 53 height 9
click at [295, 191] on input "Primary" at bounding box center [308, 191] width 53 height 9
click at [298, 209] on input "Secondary" at bounding box center [308, 207] width 53 height 9
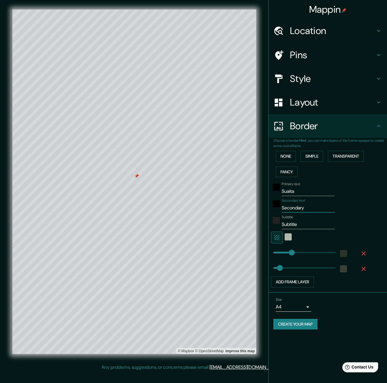
click at [298, 209] on input "Secondary" at bounding box center [308, 207] width 53 height 9
click at [290, 226] on input "Subtitle" at bounding box center [308, 224] width 53 height 9
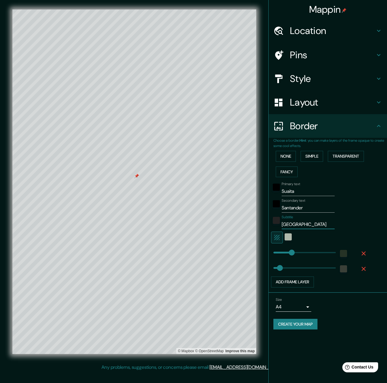
click at [358, 226] on div "Subtitle Colombia" at bounding box center [319, 222] width 97 height 14
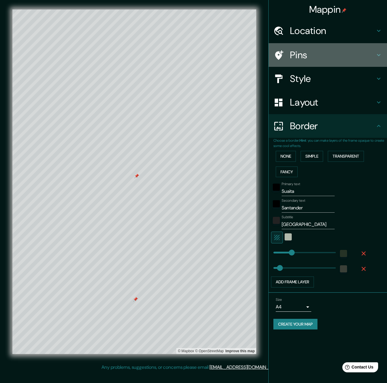
click at [331, 58] on h4 "Pins" at bounding box center [332, 55] width 85 height 12
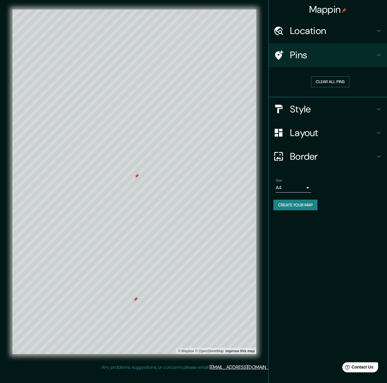
click at [331, 82] on button "Clear all pins" at bounding box center [330, 81] width 38 height 11
click at [337, 107] on h4 "Style" at bounding box center [332, 109] width 85 height 12
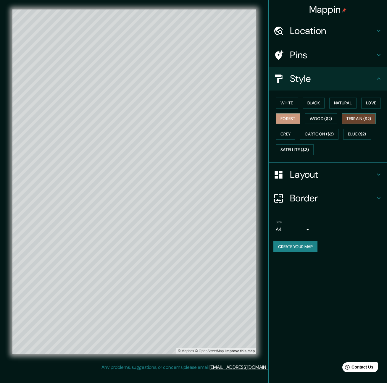
click at [366, 119] on button "Terrain ($2)" at bounding box center [359, 118] width 34 height 11
click at [326, 133] on button "Cartoon ($2)" at bounding box center [319, 134] width 38 height 11
click at [348, 104] on button "Natural" at bounding box center [342, 103] width 27 height 11
click at [373, 102] on button "Love" at bounding box center [371, 103] width 20 height 11
click at [290, 121] on button "Forest" at bounding box center [288, 118] width 25 height 11
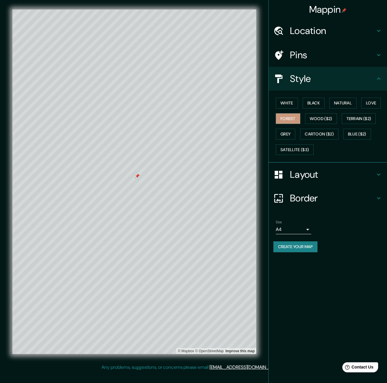
click at [324, 198] on h4 "Border" at bounding box center [332, 198] width 85 height 12
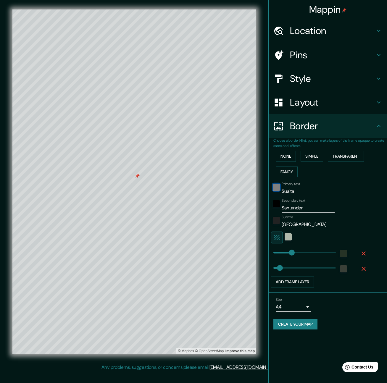
click at [277, 186] on div "black" at bounding box center [276, 187] width 7 height 7
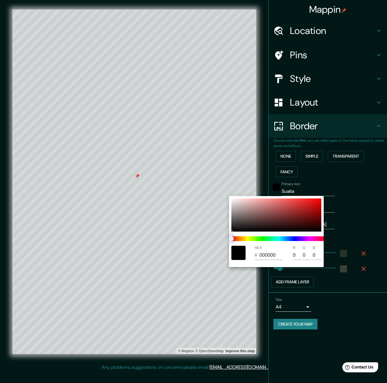
click at [261, 239] on span at bounding box center [278, 238] width 95 height 5
drag, startPoint x: 233, startPoint y: 232, endPoint x: 267, endPoint y: 232, distance: 34.0
click at [233, 230] on div at bounding box center [231, 231] width 3 height 3
click at [261, 239] on span at bounding box center [278, 238] width 95 height 5
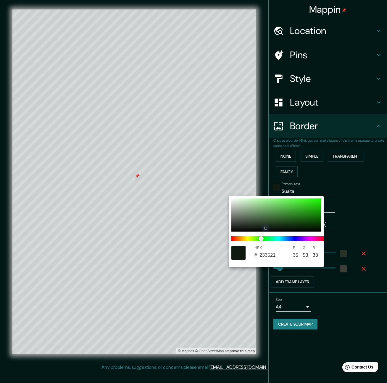
drag, startPoint x: 266, startPoint y: 229, endPoint x: 265, endPoint y: 224, distance: 5.0
click at [265, 227] on div at bounding box center [265, 228] width 2 height 2
click at [266, 226] on div at bounding box center [265, 224] width 2 height 2
click at [364, 209] on div at bounding box center [193, 191] width 387 height 383
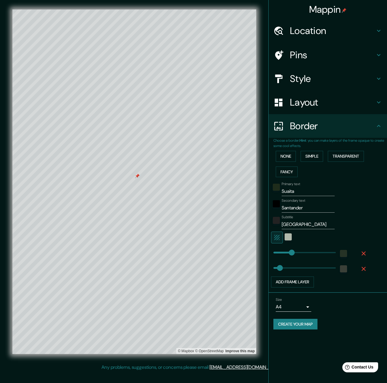
click at [330, 77] on h4 "Style" at bounding box center [332, 79] width 85 height 12
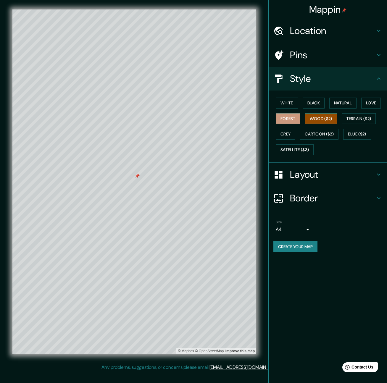
click at [319, 118] on button "Wood ($2)" at bounding box center [321, 118] width 32 height 11
click at [315, 135] on button "Cartoon ($2)" at bounding box center [319, 134] width 38 height 11
click at [287, 137] on button "Grey" at bounding box center [286, 134] width 20 height 11
click at [317, 136] on button "Cartoon ($2)" at bounding box center [319, 134] width 38 height 11
click at [289, 119] on button "Forest" at bounding box center [288, 118] width 25 height 11
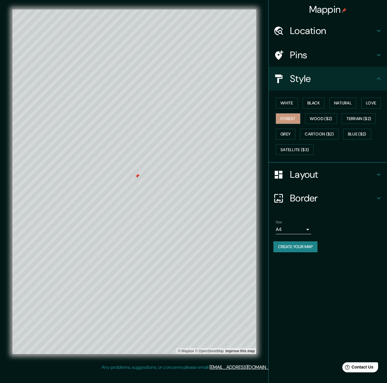
drag, startPoint x: 355, startPoint y: 217, endPoint x: 348, endPoint y: 212, distance: 9.1
click at [355, 218] on div "Size A4 single" at bounding box center [327, 227] width 109 height 19
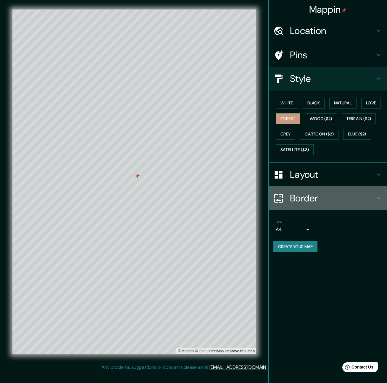
click at [334, 201] on h4 "Border" at bounding box center [332, 198] width 85 height 12
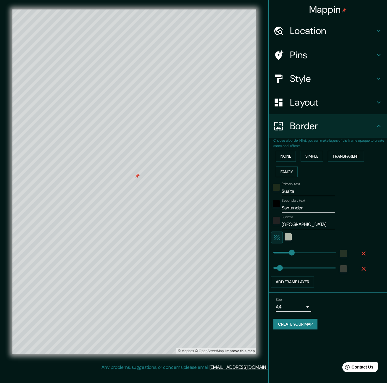
click at [277, 210] on div at bounding box center [276, 205] width 11 height 14
click at [277, 207] on div "black" at bounding box center [276, 203] width 7 height 7
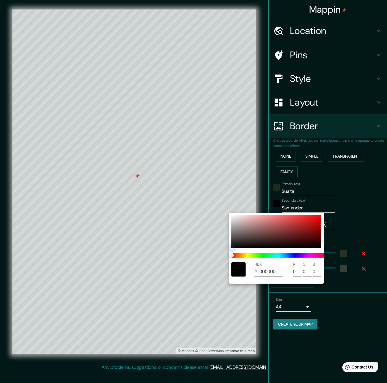
click at [267, 221] on div at bounding box center [276, 231] width 90 height 33
drag, startPoint x: 262, startPoint y: 220, endPoint x: 262, endPoint y: 217, distance: 3.9
click at [262, 220] on div at bounding box center [276, 231] width 90 height 33
click at [254, 220] on div at bounding box center [276, 231] width 90 height 33
click at [250, 222] on div at bounding box center [276, 231] width 90 height 33
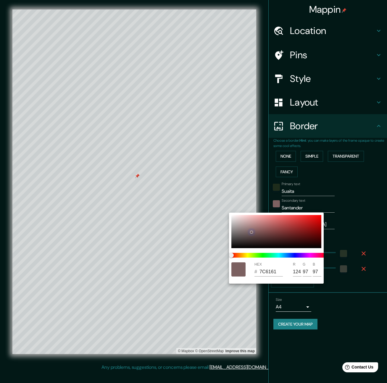
drag, startPoint x: 249, startPoint y: 223, endPoint x: 251, endPoint y: 232, distance: 9.4
click at [251, 232] on div at bounding box center [251, 232] width 2 height 2
click at [250, 232] on div at bounding box center [250, 232] width 2 height 2
click at [372, 233] on div at bounding box center [193, 191] width 387 height 383
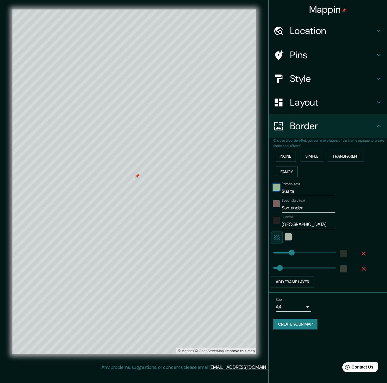
click at [277, 189] on div "color-1E2C1B" at bounding box center [276, 187] width 7 height 7
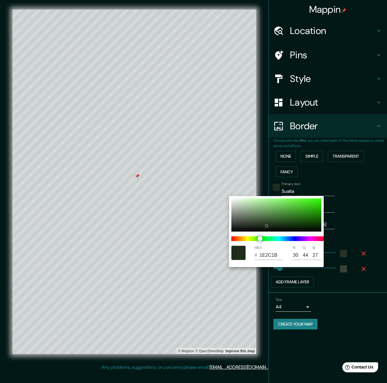
click at [234, 238] on span at bounding box center [278, 238] width 95 height 5
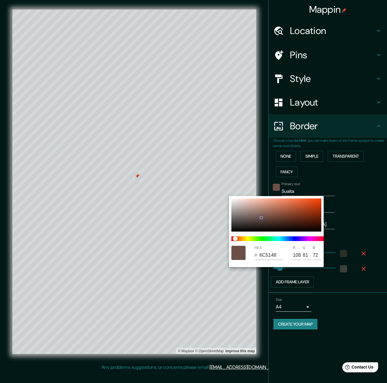
click at [261, 217] on div at bounding box center [261, 218] width 2 height 2
drag, startPoint x: 258, startPoint y: 219, endPoint x: 263, endPoint y: 219, distance: 5.1
click at [263, 219] on div at bounding box center [262, 218] width 3 height 3
drag, startPoint x: 263, startPoint y: 219, endPoint x: 269, endPoint y: 217, distance: 6.4
click at [264, 218] on div at bounding box center [263, 219] width 2 height 2
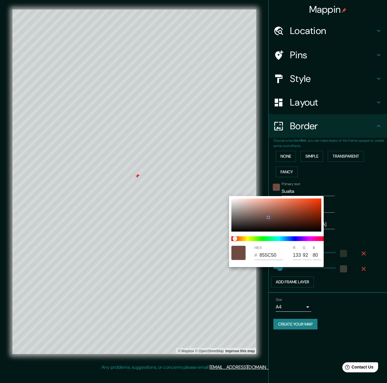
drag, startPoint x: 267, startPoint y: 217, endPoint x: 268, endPoint y: 214, distance: 3.0
click at [267, 216] on div at bounding box center [268, 217] width 2 height 2
click at [351, 206] on div at bounding box center [193, 191] width 387 height 383
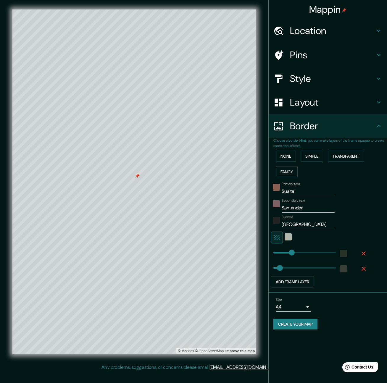
click at [303, 209] on input "Santander" at bounding box center [308, 207] width 53 height 9
click at [280, 206] on div "color-7A6060" at bounding box center [276, 203] width 7 height 7
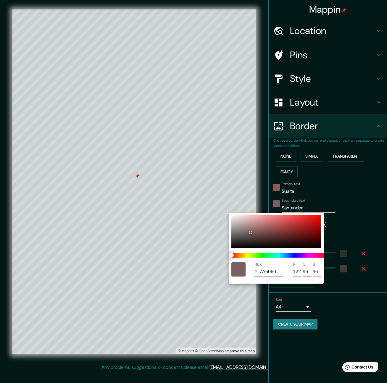
click at [260, 255] on span at bounding box center [278, 255] width 95 height 5
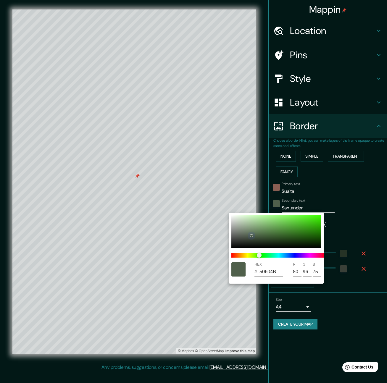
click at [251, 235] on div at bounding box center [251, 236] width 2 height 2
click at [368, 201] on div at bounding box center [193, 191] width 387 height 383
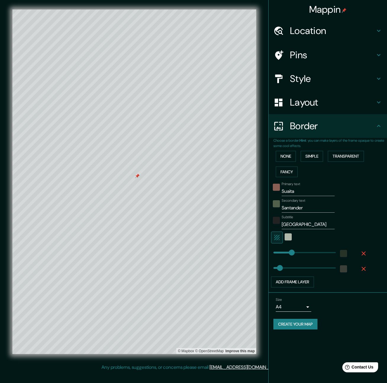
click at [287, 327] on button "Create your map" at bounding box center [295, 324] width 44 height 11
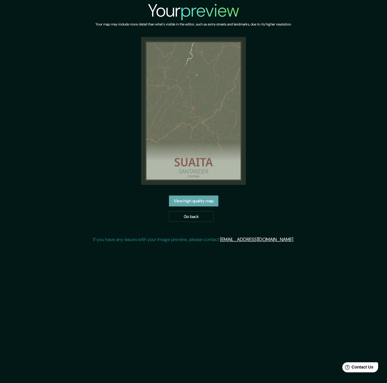
click at [196, 202] on link "View high quality map" at bounding box center [193, 201] width 49 height 11
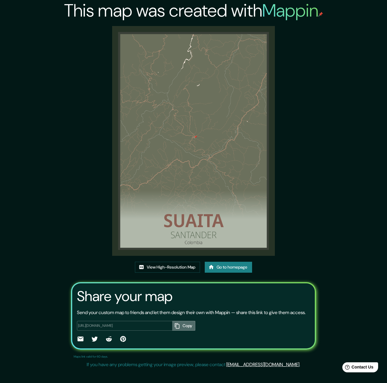
click at [186, 321] on button "Copy" at bounding box center [183, 326] width 23 height 10
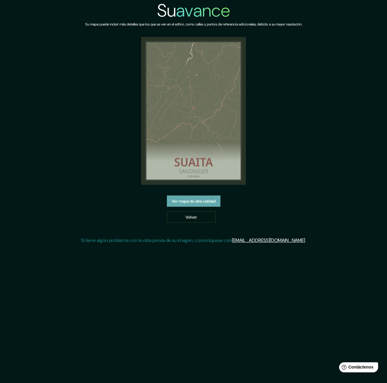
click at [208, 201] on font "Ver mapa de alta calidad" at bounding box center [194, 200] width 44 height 5
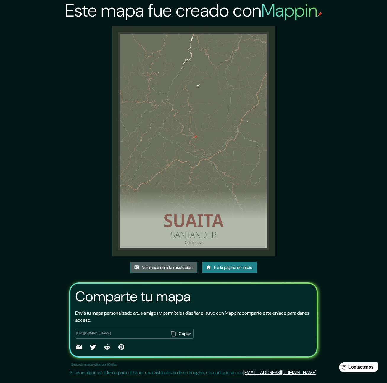
click at [181, 265] on font "Ver mapa de alta resolución" at bounding box center [167, 267] width 51 height 5
click at [170, 265] on font "Ver mapa de alta resolución" at bounding box center [167, 267] width 51 height 5
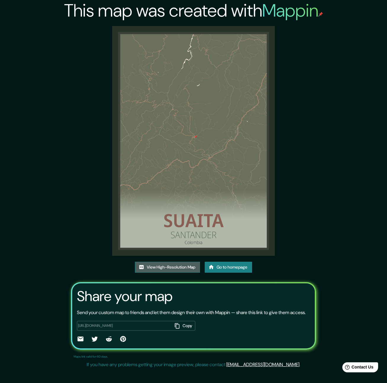
click at [183, 262] on link "View High-Resolution Map" at bounding box center [167, 267] width 65 height 11
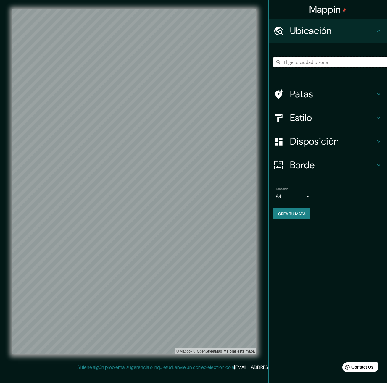
click at [299, 62] on input "Elige tu ciudad o zona" at bounding box center [330, 62] width 114 height 11
click at [342, 62] on input "Elige tu ciudad o zona" at bounding box center [330, 62] width 114 height 11
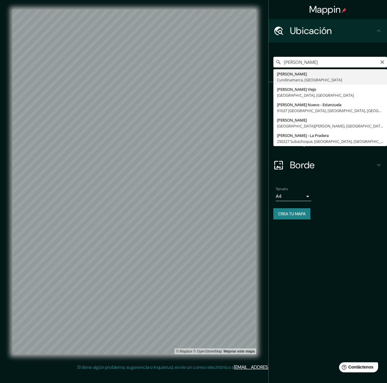
type input "Pacho, Cundinamarca, Colombia"
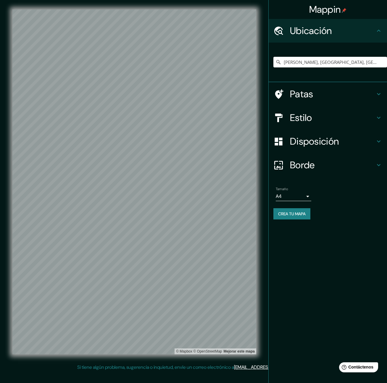
click at [321, 96] on h4 "Patas" at bounding box center [332, 94] width 85 height 12
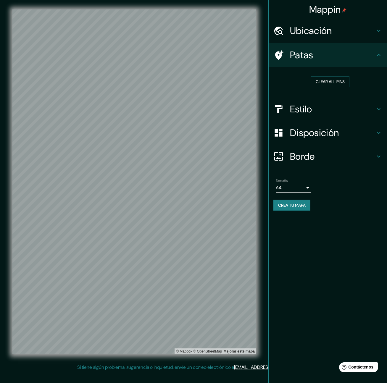
click at [314, 107] on h4 "Estilo" at bounding box center [332, 109] width 85 height 12
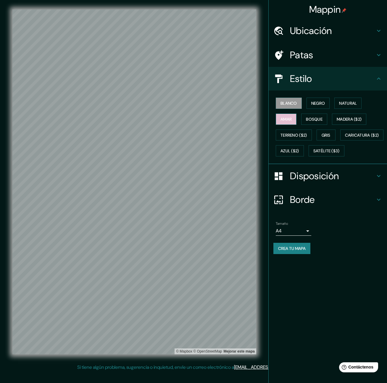
click at [290, 118] on font "Amar" at bounding box center [285, 119] width 11 height 5
click at [317, 118] on font "Bosque" at bounding box center [314, 119] width 17 height 5
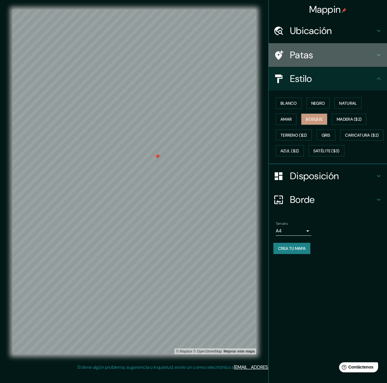
click at [314, 53] on h4 "Patas" at bounding box center [332, 55] width 85 height 12
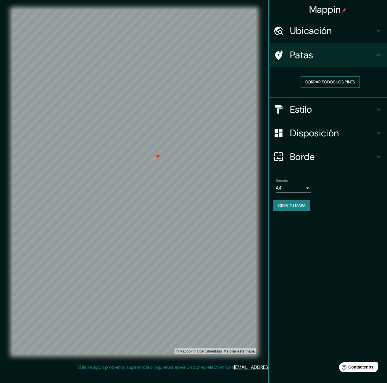
click at [342, 83] on font "Borrar todos los pines" at bounding box center [330, 81] width 50 height 5
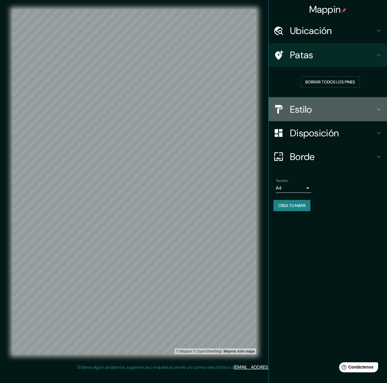
click at [321, 110] on h4 "Estilo" at bounding box center [332, 110] width 85 height 12
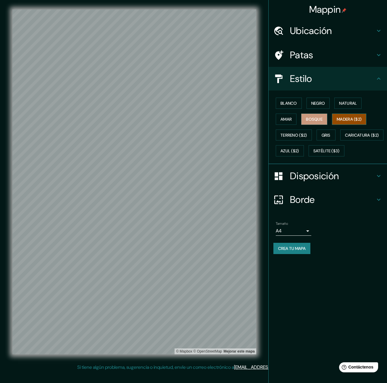
click at [350, 118] on font "Madera ($2)" at bounding box center [349, 119] width 25 height 5
click at [319, 119] on font "Bosque" at bounding box center [314, 119] width 17 height 5
click at [289, 134] on font "Terreno ($2)" at bounding box center [293, 135] width 27 height 5
click at [329, 136] on font "Gris" at bounding box center [326, 135] width 9 height 5
click at [348, 120] on font "Madera ($2)" at bounding box center [349, 119] width 25 height 5
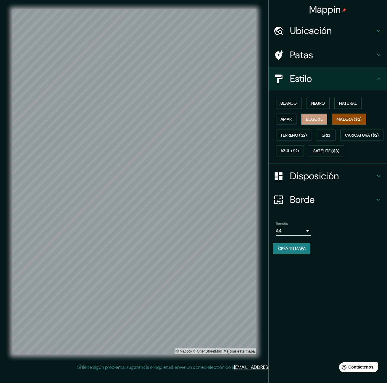
click at [316, 120] on font "Bosque" at bounding box center [314, 119] width 17 height 5
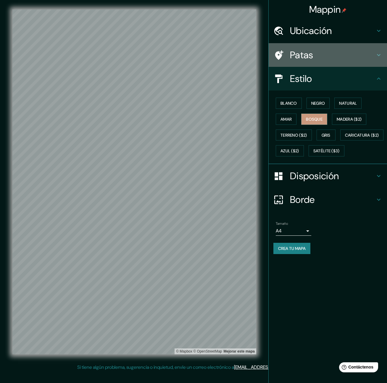
click at [314, 58] on h4 "Patas" at bounding box center [332, 55] width 85 height 12
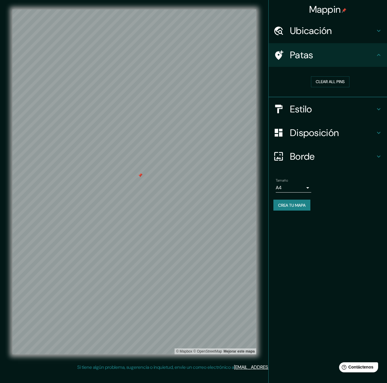
click at [318, 130] on font "Disposición" at bounding box center [314, 133] width 49 height 12
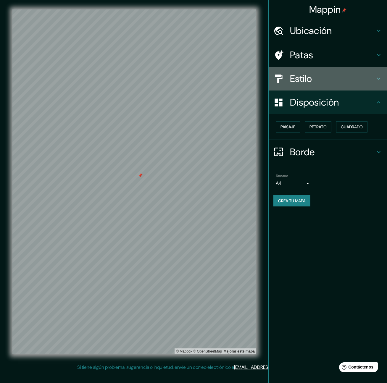
click at [306, 77] on font "Estilo" at bounding box center [301, 78] width 22 height 12
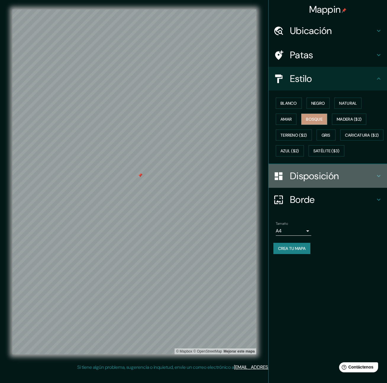
click at [299, 182] on font "Disposición" at bounding box center [314, 176] width 49 height 12
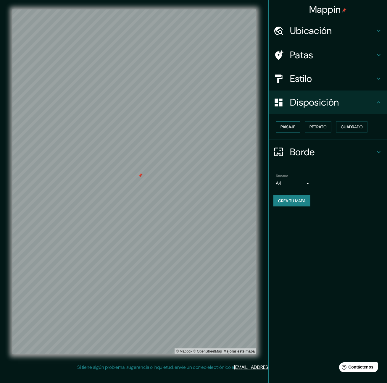
click at [290, 129] on font "Paisaje" at bounding box center [287, 126] width 15 height 5
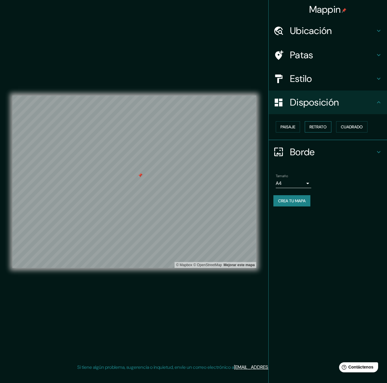
click at [320, 127] on font "Retrato" at bounding box center [317, 126] width 17 height 5
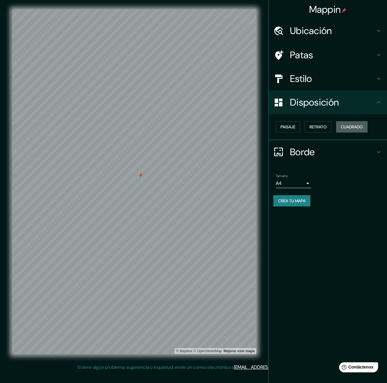
click at [350, 127] on font "Cuadrado" at bounding box center [352, 126] width 22 height 5
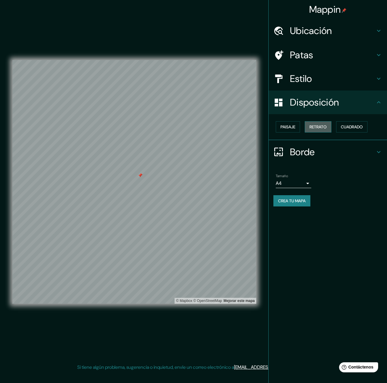
click at [311, 127] on font "Retrato" at bounding box center [317, 126] width 17 height 5
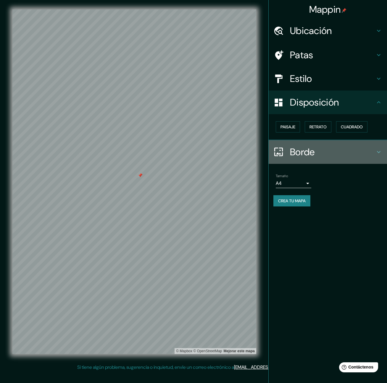
click at [296, 154] on font "Borde" at bounding box center [302, 152] width 25 height 12
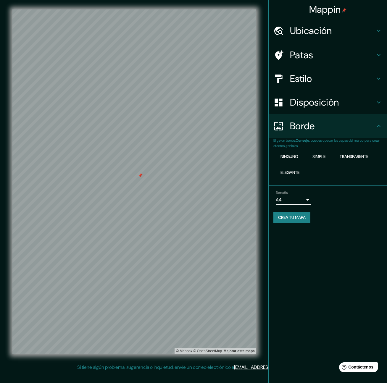
click at [323, 156] on font "Simple" at bounding box center [318, 156] width 13 height 5
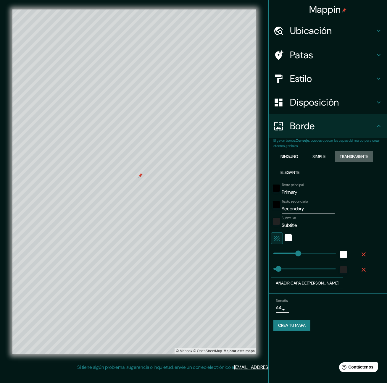
click at [356, 157] on font "Transparente" at bounding box center [354, 156] width 29 height 5
click at [321, 156] on font "Simple" at bounding box center [318, 156] width 13 height 5
click at [357, 157] on font "Transparente" at bounding box center [354, 156] width 29 height 5
click at [274, 188] on div "negro" at bounding box center [276, 188] width 7 height 7
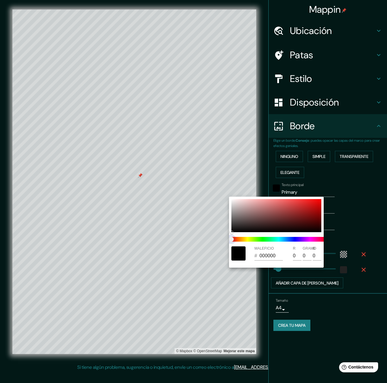
click at [257, 240] on span at bounding box center [278, 239] width 95 height 5
type input "396"
type input "66"
type input "396"
type input "66"
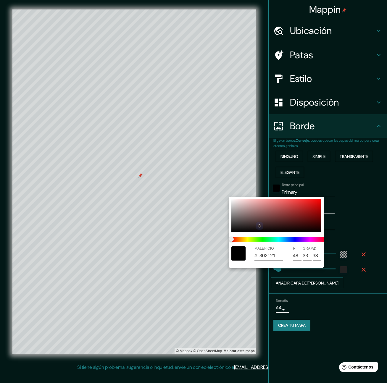
type input "302121"
type input "48"
type input "33"
drag, startPoint x: 231, startPoint y: 232, endPoint x: 259, endPoint y: 226, distance: 29.0
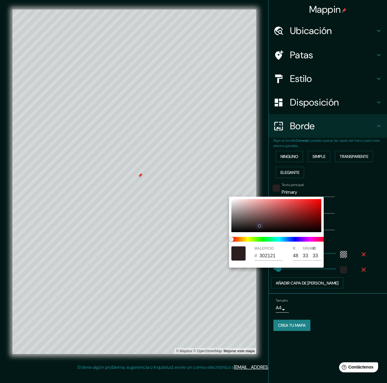
click at [259, 226] on div at bounding box center [259, 226] width 2 height 2
type input "396"
type input "66"
click at [262, 238] on span at bounding box center [278, 239] width 95 height 5
type input "396"
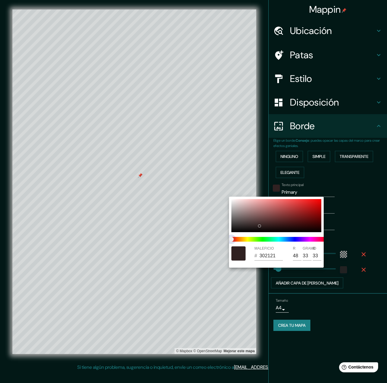
type input "66"
type input "223021"
type input "34"
type input "48"
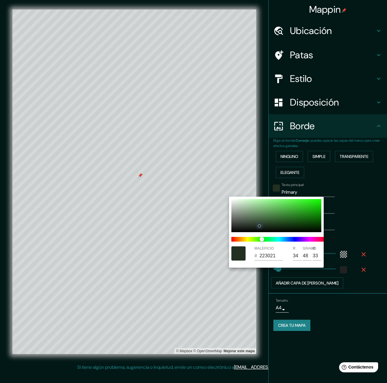
type input "396"
type input "66"
type input "212E20"
type input "33"
type input "46"
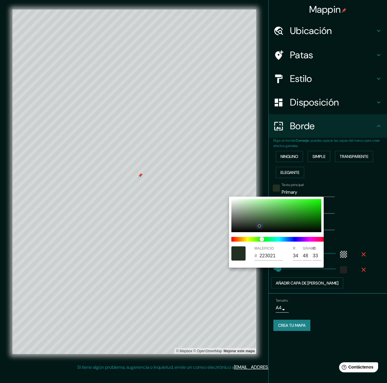
type input "32"
type input "396"
type input "66"
type input "1E291D"
type input "30"
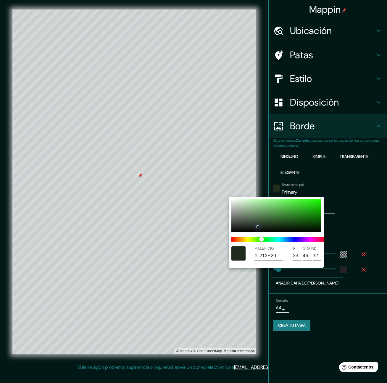
type input "41"
type input "29"
type input "396"
type input "66"
type input "202C1E"
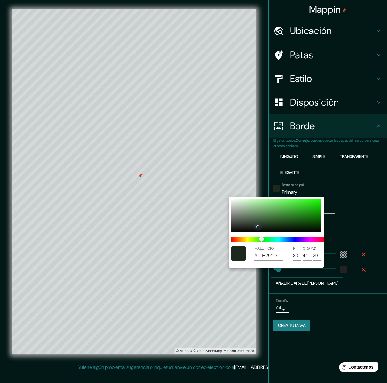
type input "32"
type input "44"
type input "30"
drag, startPoint x: 260, startPoint y: 225, endPoint x: 242, endPoint y: 236, distance: 20.8
click at [259, 226] on div at bounding box center [260, 226] width 3 height 3
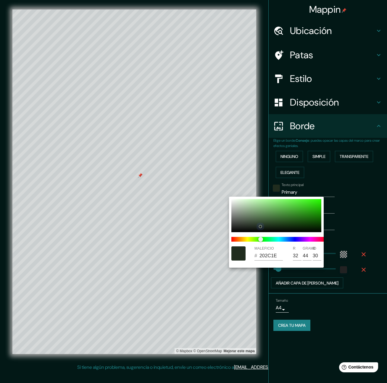
type input "396"
type input "66"
click at [235, 239] on span at bounding box center [278, 239] width 95 height 5
type input "396"
type input "66"
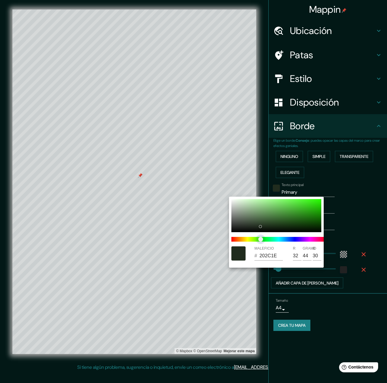
type input "2B211D"
type input "43"
type input "33"
type input "29"
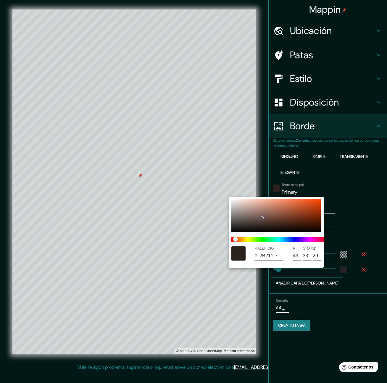
type input "396"
type input "66"
type input "71554B"
type input "113"
type input "85"
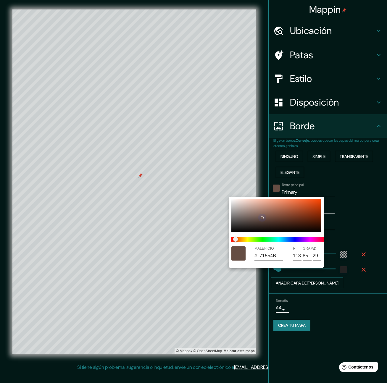
type input "75"
drag, startPoint x: 261, startPoint y: 217, endPoint x: 265, endPoint y: 214, distance: 4.6
click at [261, 217] on div at bounding box center [262, 218] width 2 height 2
type input "396"
type input "66"
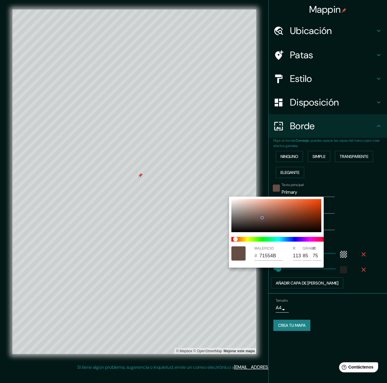
type input "71554B"
type input "85"
click at [265, 214] on div at bounding box center [276, 215] width 90 height 33
type input "396"
type input "66"
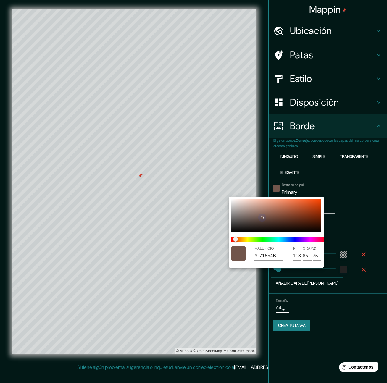
type input "8A6456"
type input "138"
type input "100"
type input "86"
click at [264, 215] on div at bounding box center [276, 215] width 90 height 33
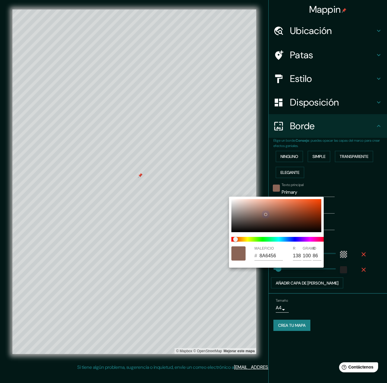
type input "396"
type input "66"
type input "856255"
type input "133"
type input "98"
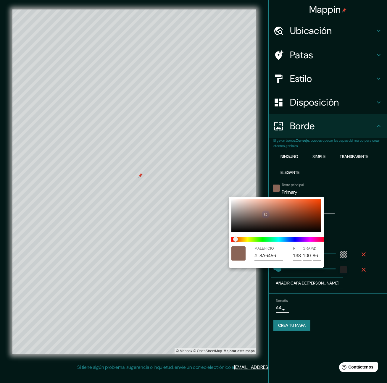
type input "85"
click at [267, 214] on div at bounding box center [276, 215] width 90 height 33
type input "396"
type input "66"
type input "8C6455"
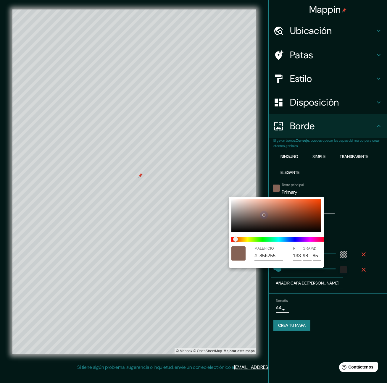
type input "140"
type input "100"
click at [268, 210] on div at bounding box center [276, 215] width 90 height 33
type input "396"
type input "66"
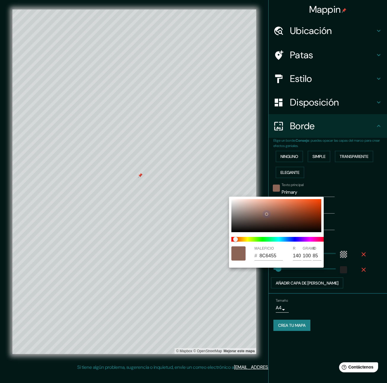
type input "A87563"
type input "168"
type input "117"
type input "99"
click at [270, 212] on div at bounding box center [276, 215] width 90 height 33
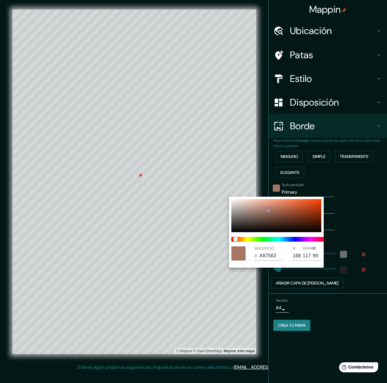
type input "396"
type input "66"
type input "9C6B59"
type input "156"
type input "107"
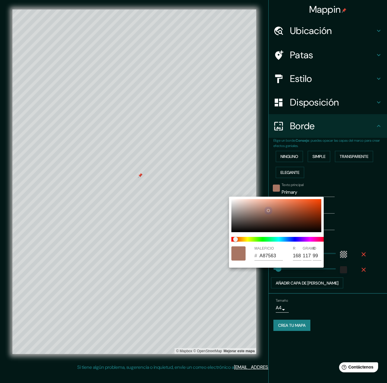
type input "89"
click at [274, 212] on div at bounding box center [276, 215] width 90 height 33
type input "396"
type input "66"
type input "9A6450"
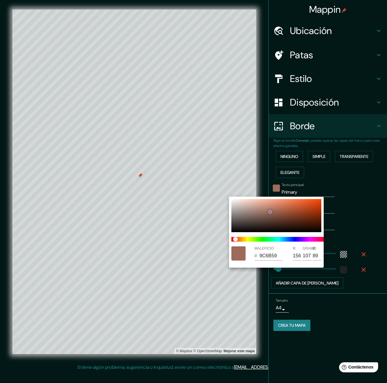
type input "154"
type input "100"
type input "80"
click at [282, 212] on div at bounding box center [276, 215] width 90 height 33
type input "396"
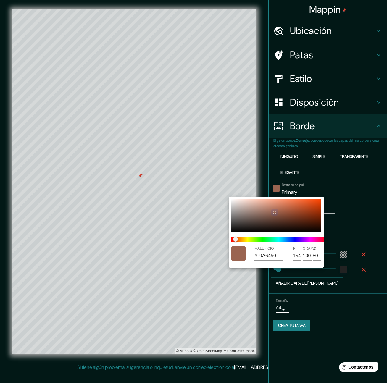
type input "66"
type input "9C5B44"
type input "156"
type input "91"
type input "68"
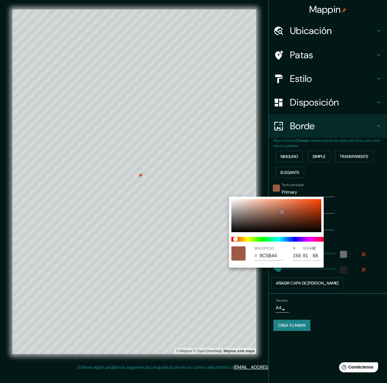
click at [287, 209] on div at bounding box center [276, 215] width 90 height 33
type input "396"
type input "66"
type input "B16144"
type input "177"
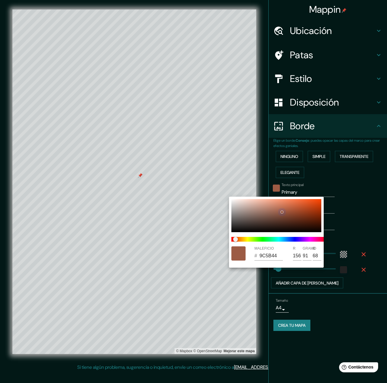
type input "97"
click at [280, 209] on div at bounding box center [276, 215] width 90 height 33
type input "396"
type input "66"
type input "B16A50"
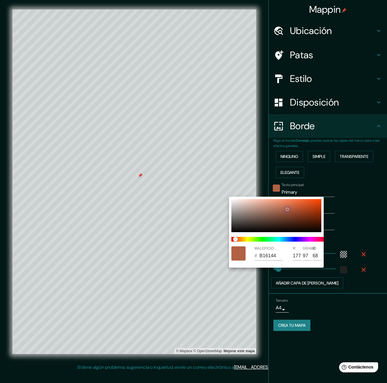
type input "106"
type input "80"
drag, startPoint x: 282, startPoint y: 209, endPoint x: 281, endPoint y: 215, distance: 5.7
click at [282, 210] on div at bounding box center [281, 209] width 2 height 2
type input "396"
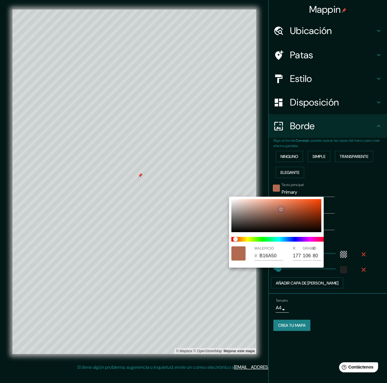
type input "66"
type input "AC654C"
type input "172"
type input "101"
type input "76"
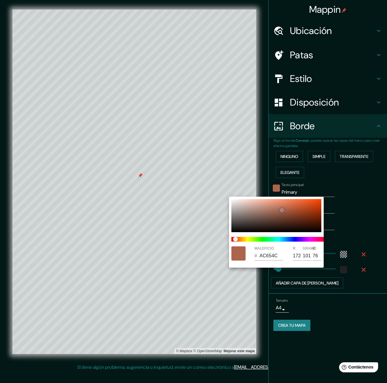
click at [281, 215] on div at bounding box center [276, 215] width 90 height 33
type input "396"
type input "66"
type input "834E3A"
type input "131"
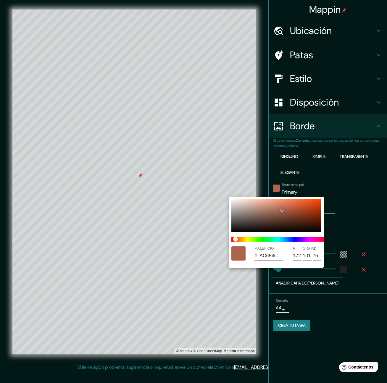
type input "78"
type input "58"
click at [283, 211] on div at bounding box center [276, 215] width 90 height 33
type input "396"
type input "66"
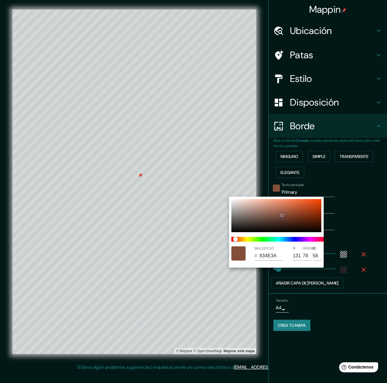
type input "9F5C43"
type input "159"
type input "92"
type input "67"
click at [352, 211] on div at bounding box center [193, 191] width 387 height 383
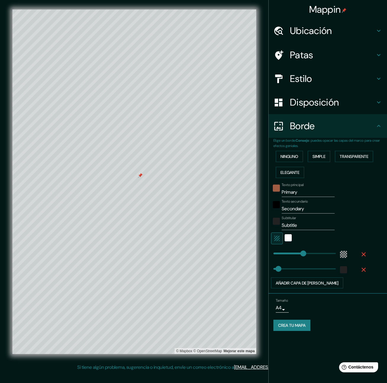
click at [294, 193] on input "Primary" at bounding box center [308, 192] width 53 height 9
type input "p"
type input "396"
type input "66"
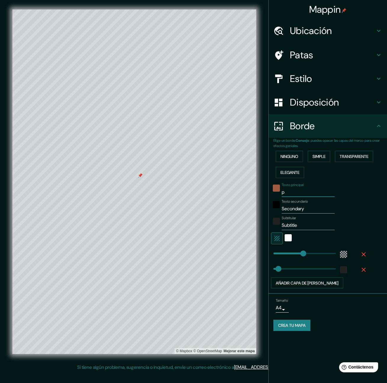
type input "pA"
type input "396"
type input "66"
type input "pAC"
type input "396"
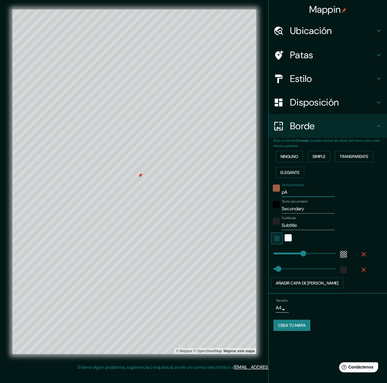
type input "66"
type input "pACH"
type input "396"
type input "66"
type input "pACHO"
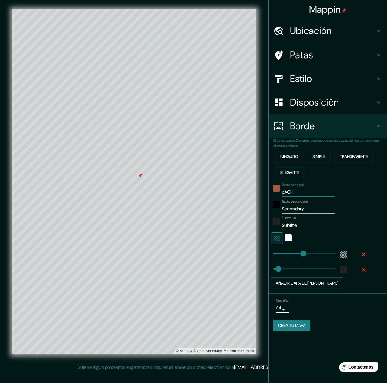
type input "396"
type input "66"
type input "pACHO"
click at [297, 209] on input "Secondary" at bounding box center [308, 208] width 53 height 9
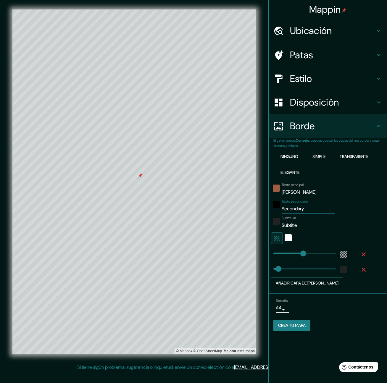
type input "c"
type input "396"
type input "66"
type input "cU"
type input "396"
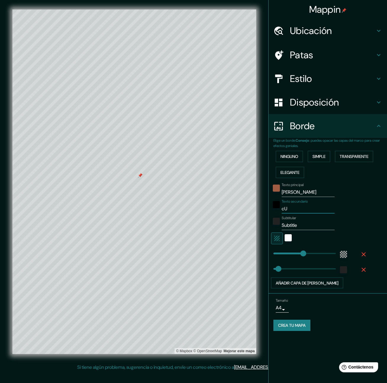
type input "66"
type input "cUN"
type input "396"
type input "66"
type input "cUND"
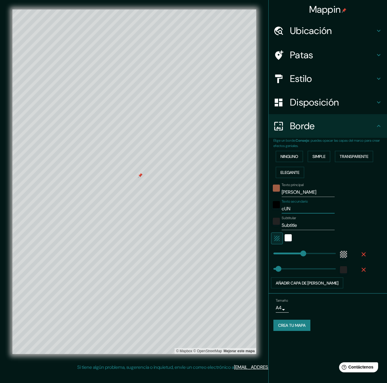
type input "396"
type input "66"
type input "cUNDI"
type input "396"
type input "66"
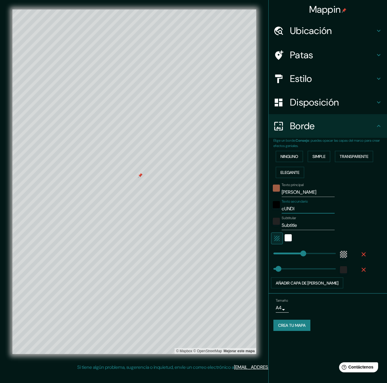
type input "cUNDIN"
type input "396"
type input "66"
type input "cUNDINA"
type input "396"
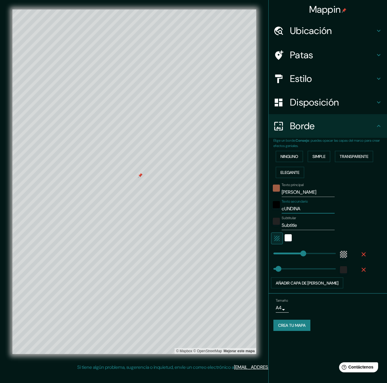
type input "66"
type input "cUNDINAMA"
type input "396"
type input "66"
type input "cUNDINAMAR"
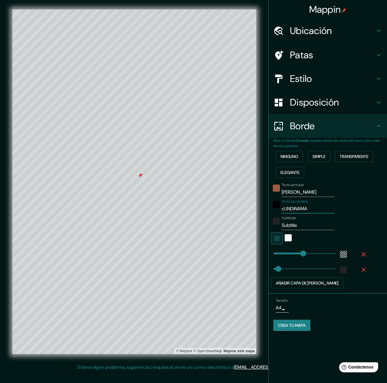
type input "396"
type input "66"
type input "cUNDINAMARC"
type input "396"
type input "66"
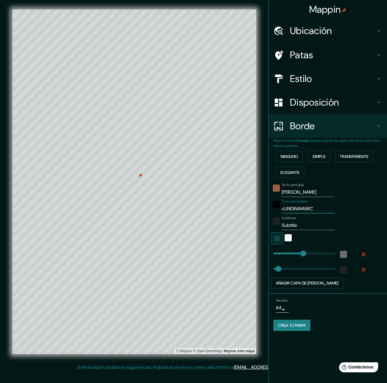
type input "cUNDINAMARCA"
type input "396"
type input "66"
type input "cUNDINAMARCA"
click at [278, 208] on div at bounding box center [276, 206] width 11 height 14
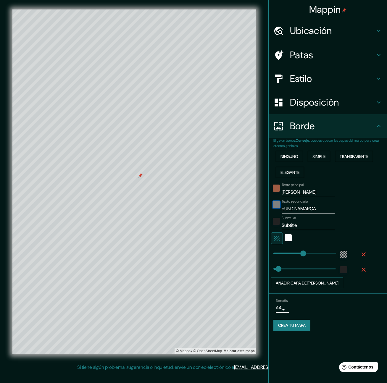
click at [278, 206] on div "negro" at bounding box center [276, 204] width 7 height 7
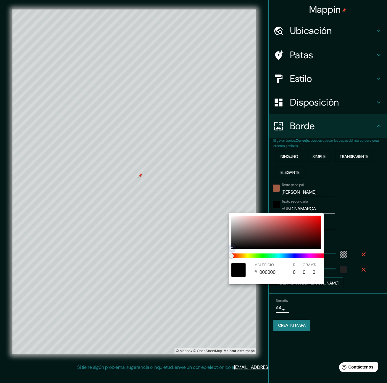
drag, startPoint x: 264, startPoint y: 233, endPoint x: 265, endPoint y: 253, distance: 19.8
click at [264, 233] on div at bounding box center [276, 232] width 90 height 33
type input "396"
type input "66"
type input "754A4A"
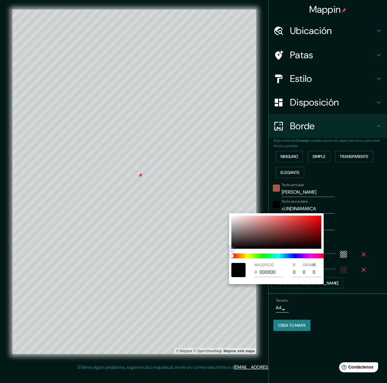
type input "117"
type input "74"
click at [263, 256] on span at bounding box center [278, 255] width 95 height 5
type input "396"
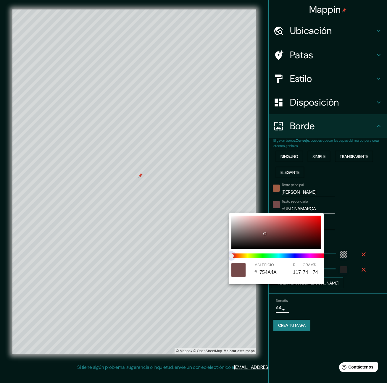
type input "66"
type input "4A754B"
type input "74"
type input "117"
type input "75"
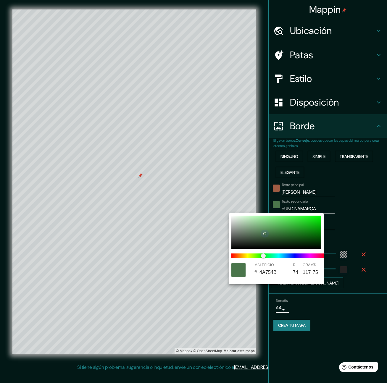
type input "396"
type input "66"
type input "365536"
type input "54"
type input "85"
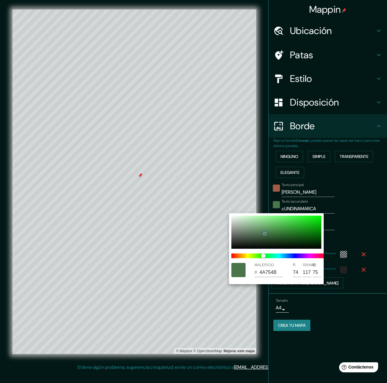
type input "54"
type input "396"
type input "66"
type input "2F4A2F"
type input "47"
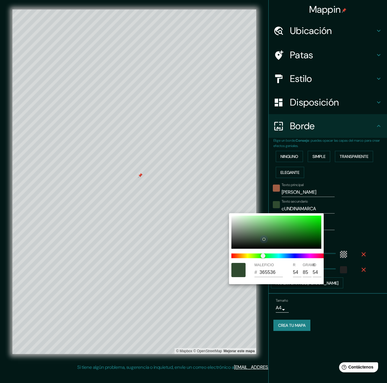
type input "74"
type input "47"
type input "396"
type input "66"
type input "2E472E"
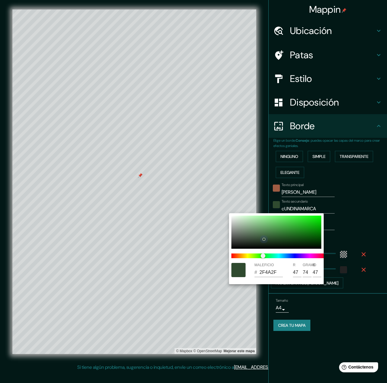
type input "46"
type input "71"
click at [262, 235] on div at bounding box center [263, 236] width 2 height 2
click at [369, 222] on div at bounding box center [193, 191] width 387 height 383
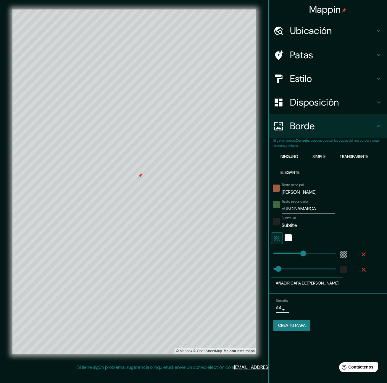
click at [285, 209] on input "cUNDINAMARCA" at bounding box center [308, 208] width 53 height 9
click at [288, 193] on input "pACHO" at bounding box center [308, 192] width 53 height 9
click at [354, 205] on div "Texto secundario cUNDINAMARCA" at bounding box center [319, 206] width 97 height 14
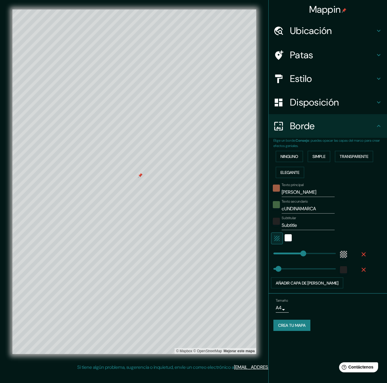
click at [296, 226] on input "Subtitle" at bounding box center [308, 225] width 53 height 9
click at [286, 238] on div "blanco" at bounding box center [288, 237] width 7 height 7
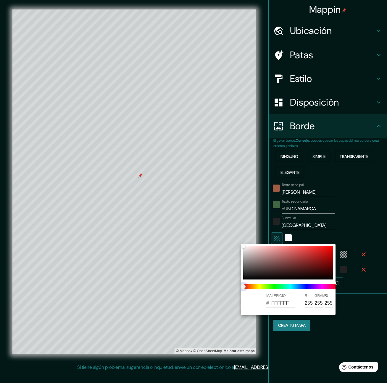
click at [277, 286] on span at bounding box center [290, 286] width 95 height 5
click at [285, 259] on div at bounding box center [288, 262] width 90 height 33
click at [268, 288] on span at bounding box center [290, 286] width 95 height 5
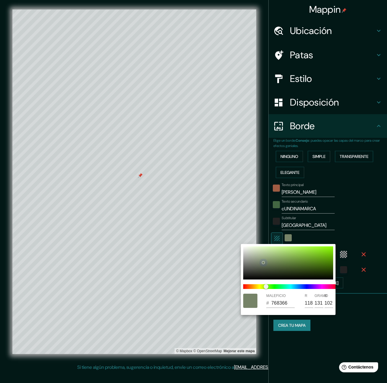
drag, startPoint x: 283, startPoint y: 267, endPoint x: 264, endPoint y: 262, distance: 19.9
click at [263, 262] on div at bounding box center [263, 262] width 2 height 2
click at [356, 226] on div at bounding box center [193, 191] width 387 height 383
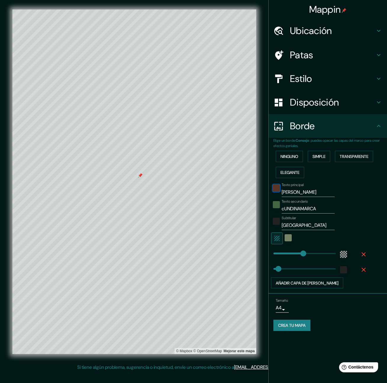
click at [279, 189] on div "color-9F5C43" at bounding box center [276, 188] width 7 height 7
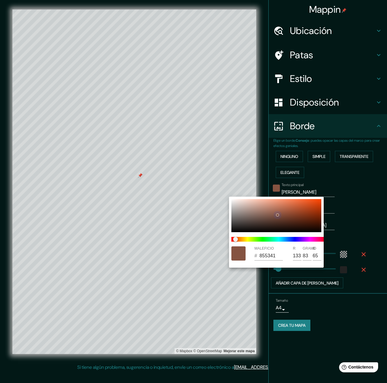
drag, startPoint x: 285, startPoint y: 212, endPoint x: 277, endPoint y: 215, distance: 7.5
click at [277, 215] on div at bounding box center [277, 215] width 2 height 2
click at [376, 203] on div at bounding box center [193, 191] width 387 height 383
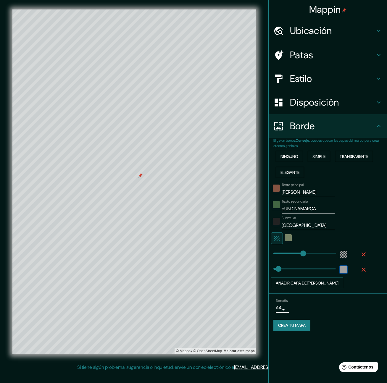
click at [342, 269] on div "color-222222" at bounding box center [343, 269] width 7 height 7
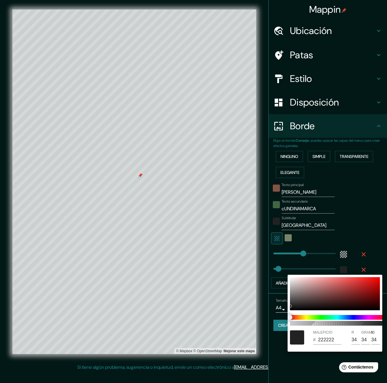
click at [320, 318] on span at bounding box center [337, 317] width 95 height 5
click at [317, 295] on div at bounding box center [335, 293] width 90 height 33
click at [326, 317] on span at bounding box center [337, 317] width 95 height 5
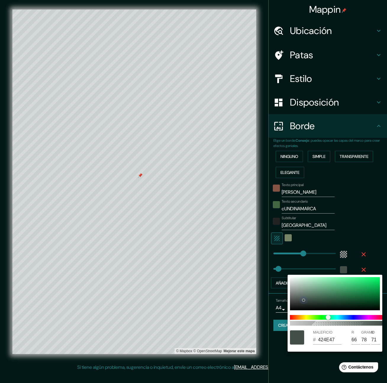
drag, startPoint x: 317, startPoint y: 295, endPoint x: 304, endPoint y: 300, distance: 14.1
click at [304, 300] on div at bounding box center [303, 300] width 2 height 2
click at [369, 221] on div at bounding box center [193, 191] width 387 height 383
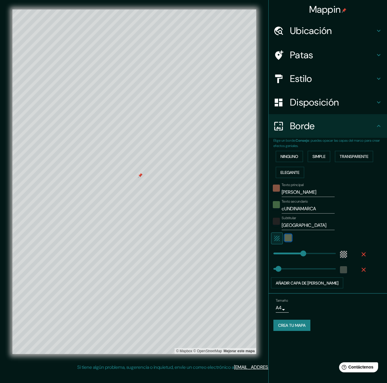
click at [288, 236] on div "color-768366" at bounding box center [288, 237] width 7 height 7
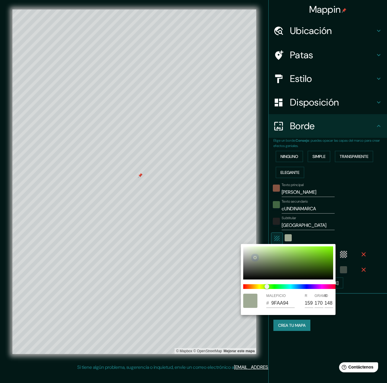
drag, startPoint x: 262, startPoint y: 262, endPoint x: 275, endPoint y: 272, distance: 16.4
click at [255, 257] on div at bounding box center [255, 257] width 2 height 2
click at [289, 194] on div at bounding box center [193, 191] width 387 height 383
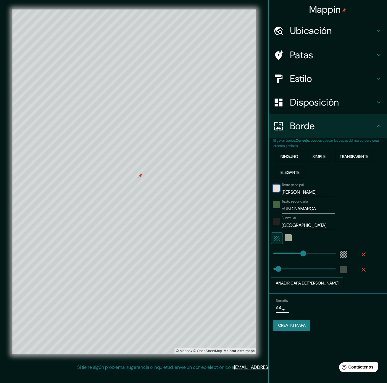
click at [275, 189] on div "color-855341" at bounding box center [276, 188] width 7 height 7
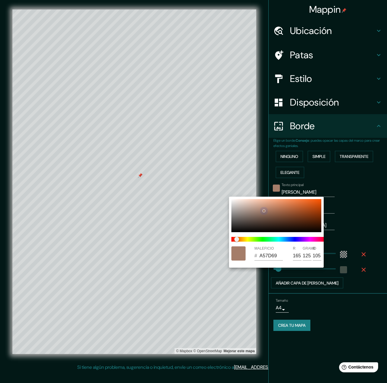
drag, startPoint x: 277, startPoint y: 215, endPoint x: 264, endPoint y: 211, distance: 13.3
click at [264, 211] on div at bounding box center [264, 211] width 2 height 2
click at [367, 230] on div at bounding box center [193, 191] width 387 height 383
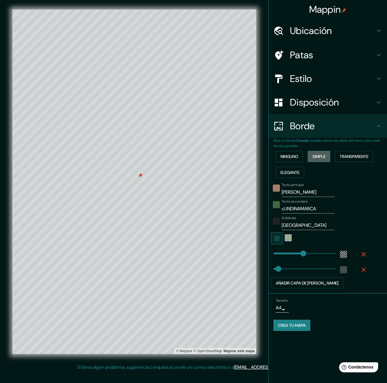
click at [323, 156] on font "Simple" at bounding box center [318, 156] width 13 height 5
drag, startPoint x: 298, startPoint y: 190, endPoint x: 295, endPoint y: 192, distance: 3.1
click at [298, 190] on input "Primary" at bounding box center [308, 192] width 53 height 9
click at [295, 192] on input "Primary" at bounding box center [308, 192] width 53 height 9
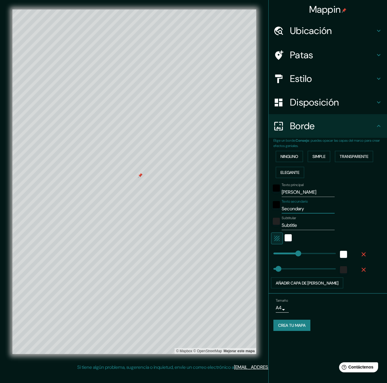
click at [291, 208] on input "Secondary" at bounding box center [308, 208] width 53 height 9
click at [303, 228] on input "Subtitle" at bounding box center [308, 225] width 53 height 9
click at [372, 231] on div "Texto principal pacho Texto secundario cundinamarca Subtitular colombia Añadir …" at bounding box center [330, 234] width 114 height 108
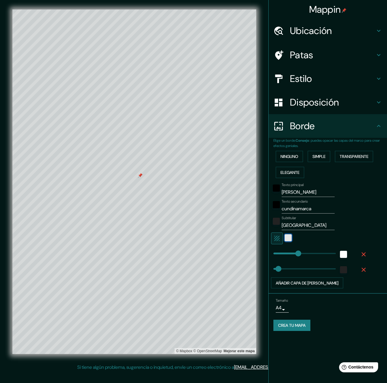
click at [288, 238] on div "blanco" at bounding box center [288, 237] width 7 height 7
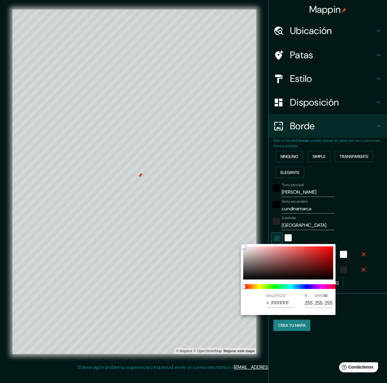
click at [288, 268] on div at bounding box center [288, 262] width 90 height 33
click at [273, 288] on span at bounding box center [290, 286] width 95 height 5
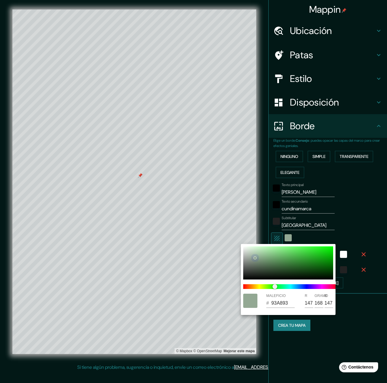
drag, startPoint x: 255, startPoint y: 258, endPoint x: 339, endPoint y: 216, distance: 93.9
click at [254, 258] on div at bounding box center [255, 258] width 2 height 2
click at [354, 217] on div at bounding box center [193, 191] width 387 height 383
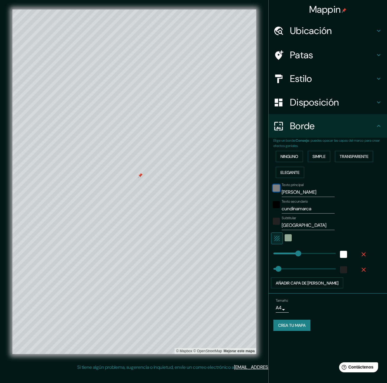
click at [278, 188] on div "negro" at bounding box center [276, 188] width 7 height 7
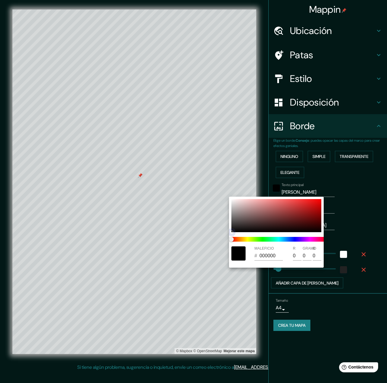
click at [281, 212] on div at bounding box center [276, 215] width 90 height 33
drag, startPoint x: 271, startPoint y: 212, endPoint x: 263, endPoint y: 210, distance: 7.8
click at [270, 211] on div at bounding box center [271, 212] width 2 height 2
drag, startPoint x: 264, startPoint y: 214, endPoint x: 257, endPoint y: 213, distance: 7.9
click at [256, 211] on div at bounding box center [257, 211] width 2 height 2
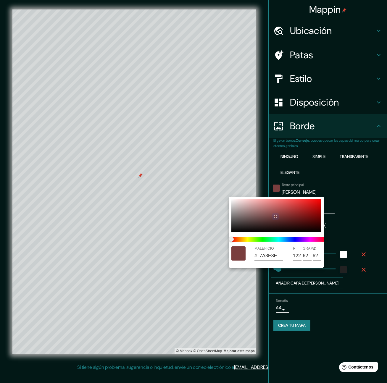
drag, startPoint x: 254, startPoint y: 210, endPoint x: 259, endPoint y: 229, distance: 19.4
click at [275, 216] on div at bounding box center [275, 216] width 2 height 2
click at [238, 239] on span at bounding box center [278, 239] width 95 height 5
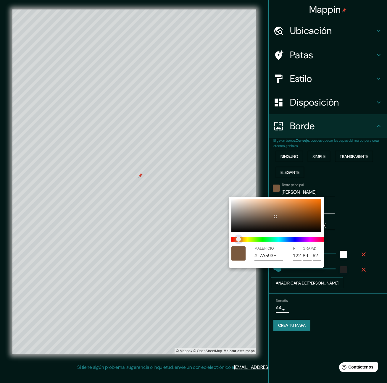
click at [236, 239] on span "control deslizante de color" at bounding box center [238, 239] width 5 height 5
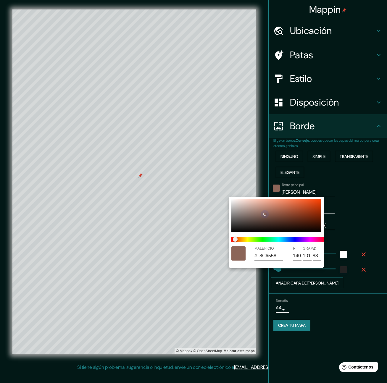
drag, startPoint x: 273, startPoint y: 213, endPoint x: 265, endPoint y: 214, distance: 8.4
click at [265, 214] on div at bounding box center [265, 214] width 2 height 2
click at [362, 215] on div at bounding box center [193, 191] width 387 height 383
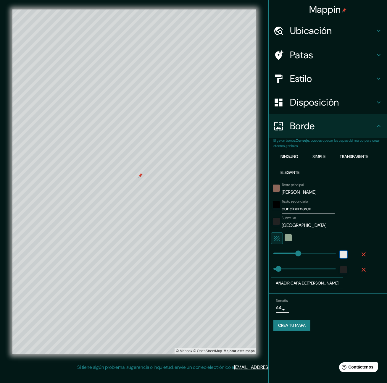
click at [344, 253] on div "blanco" at bounding box center [343, 254] width 7 height 7
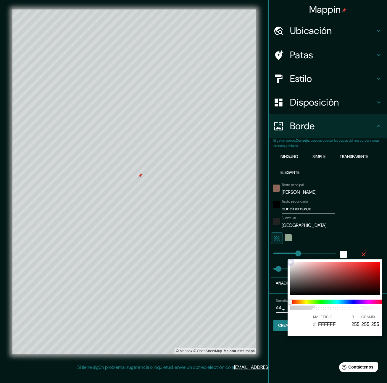
click at [339, 280] on div at bounding box center [335, 278] width 90 height 33
click at [321, 302] on span at bounding box center [337, 302] width 95 height 5
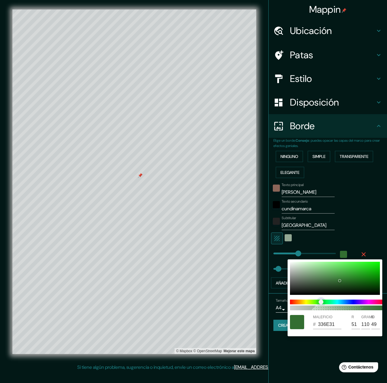
click at [319, 303] on span "control deslizante de color" at bounding box center [321, 302] width 5 height 5
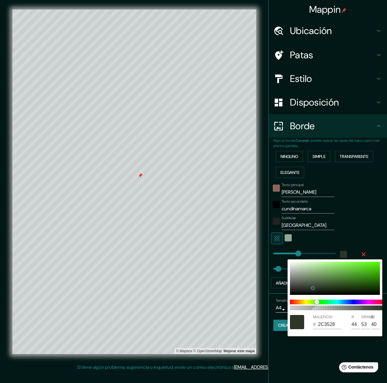
drag, startPoint x: 319, startPoint y: 285, endPoint x: 311, endPoint y: 288, distance: 7.7
click at [311, 288] on div at bounding box center [312, 288] width 2 height 2
click at [360, 212] on div at bounding box center [193, 191] width 387 height 383
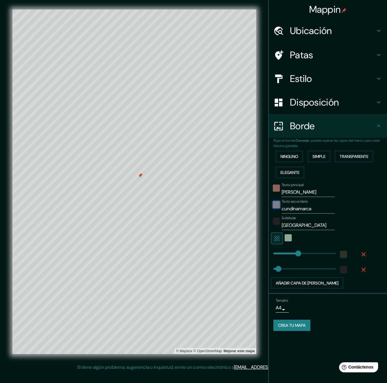
click at [277, 207] on div "negro" at bounding box center [276, 204] width 7 height 7
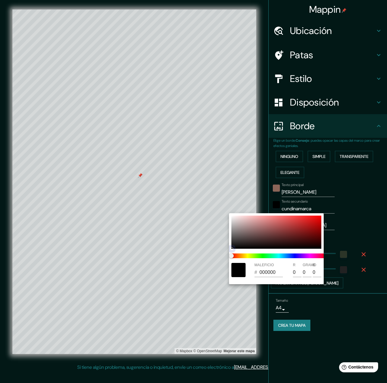
click at [274, 231] on div at bounding box center [276, 232] width 90 height 33
click at [257, 256] on span at bounding box center [278, 255] width 95 height 5
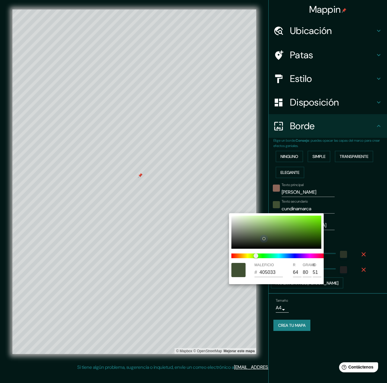
drag, startPoint x: 274, startPoint y: 232, endPoint x: 264, endPoint y: 238, distance: 12.5
click at [264, 238] on div at bounding box center [264, 239] width 2 height 2
click at [263, 238] on div at bounding box center [263, 239] width 2 height 2
click at [358, 226] on div at bounding box center [193, 191] width 387 height 383
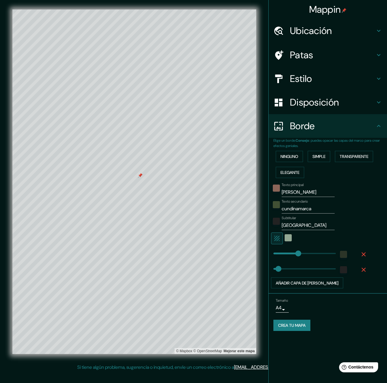
click at [285, 226] on input "colombia" at bounding box center [308, 225] width 53 height 9
click at [368, 222] on div "Subtitular [GEOGRAPHIC_DATA]" at bounding box center [319, 223] width 97 height 14
click at [345, 256] on div "color-2C3528" at bounding box center [343, 254] width 7 height 7
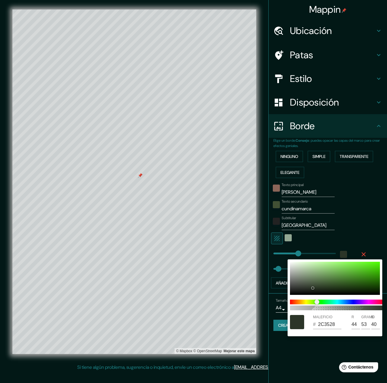
click at [373, 222] on div at bounding box center [193, 191] width 387 height 383
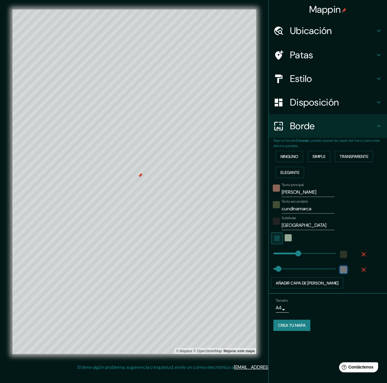
click at [345, 271] on div "color-222222" at bounding box center [343, 269] width 7 height 7
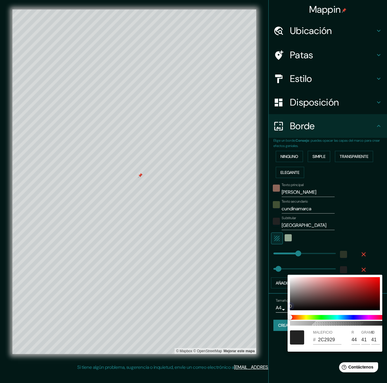
click at [294, 304] on div at bounding box center [335, 293] width 90 height 33
click at [295, 299] on div at bounding box center [335, 293] width 90 height 33
click at [293, 301] on div at bounding box center [335, 293] width 90 height 33
drag, startPoint x: 294, startPoint y: 301, endPoint x: 321, endPoint y: 320, distance: 33.4
click at [294, 301] on div at bounding box center [294, 301] width 2 height 2
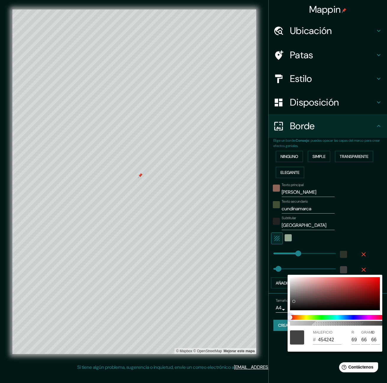
click at [319, 318] on span at bounding box center [337, 317] width 95 height 5
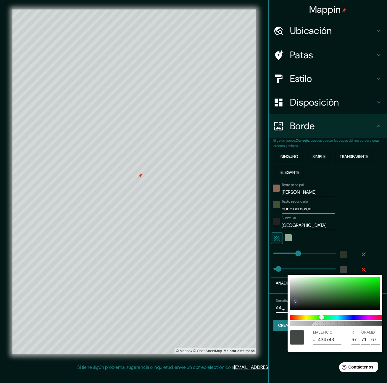
click at [295, 301] on div at bounding box center [295, 301] width 2 height 2
click at [365, 218] on div at bounding box center [193, 191] width 387 height 383
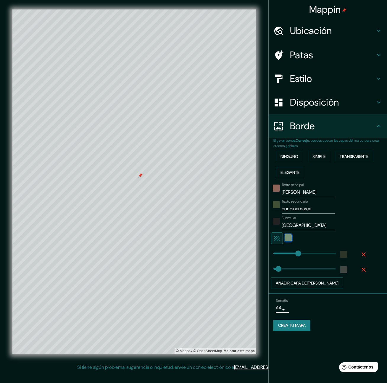
click at [288, 238] on div "color-93A893" at bounding box center [288, 237] width 7 height 7
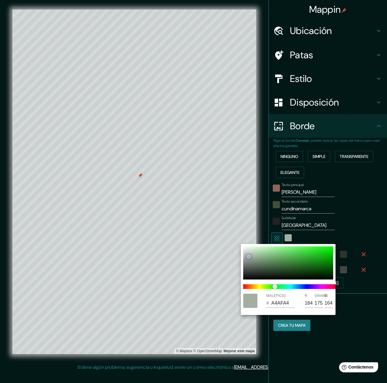
drag, startPoint x: 254, startPoint y: 257, endPoint x: 249, endPoint y: 257, distance: 5.4
click at [249, 257] on div at bounding box center [249, 257] width 2 height 2
click at [368, 219] on div at bounding box center [193, 191] width 387 height 383
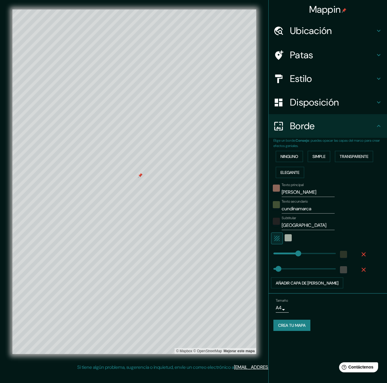
click at [281, 311] on body "Mappin Ubicación Pacho, Cundinamarca, Colombia Patas Estilo Disposición Borde E…" at bounding box center [193, 191] width 387 height 383
click at [280, 331] on li "A3" at bounding box center [281, 331] width 29 height 11
click at [284, 309] on body "Mappin Ubicación Pacho, Cundinamarca, Colombia Patas Estilo Disposición Borde E…" at bounding box center [193, 191] width 387 height 383
click at [285, 323] on li "A4" at bounding box center [281, 320] width 29 height 11
click at [290, 327] on font "Crea tu mapa" at bounding box center [292, 325] width 28 height 5
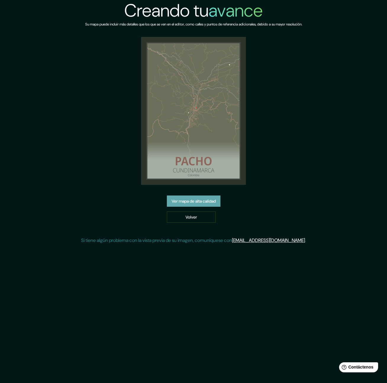
click at [185, 201] on font "Ver mapa de alta calidad" at bounding box center [194, 200] width 44 height 5
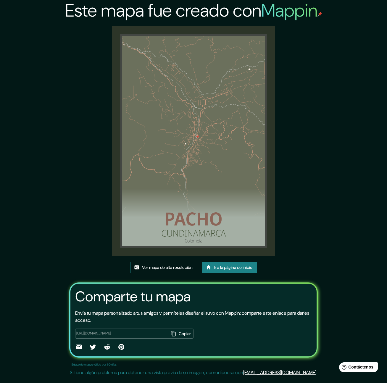
click at [170, 269] on font "Ver mapa de alta resolución" at bounding box center [167, 267] width 51 height 5
click at [216, 270] on font "Ir a la página de inicio" at bounding box center [233, 267] width 38 height 5
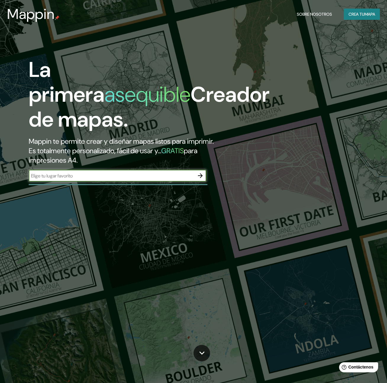
click at [88, 179] on input "text" at bounding box center [112, 175] width 166 height 7
type input "SUAITA SANTANDER"
click at [198, 178] on icon "button" at bounding box center [200, 175] width 5 height 5
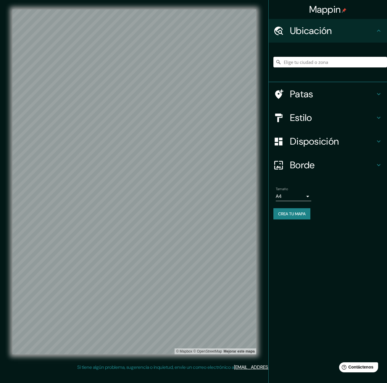
click at [293, 64] on input "Elige tu ciudad o zona" at bounding box center [330, 62] width 114 height 11
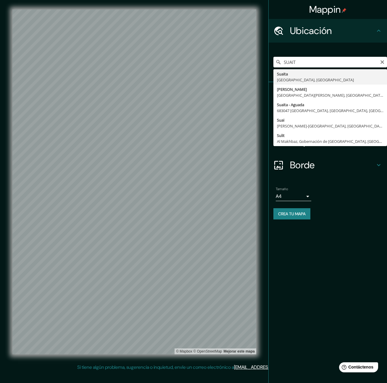
type input "Suaita, [GEOGRAPHIC_DATA], [GEOGRAPHIC_DATA]"
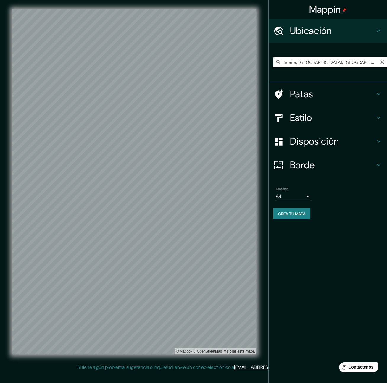
click at [363, 63] on input "Suaita, [GEOGRAPHIC_DATA], [GEOGRAPHIC_DATA]" at bounding box center [330, 62] width 114 height 11
click at [304, 116] on font "Estilo" at bounding box center [301, 118] width 22 height 12
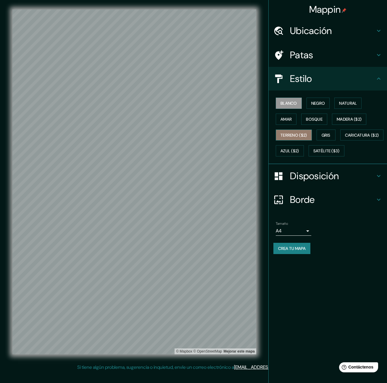
click at [294, 134] on font "Terreno ($2)" at bounding box center [293, 135] width 27 height 5
click at [354, 119] on font "Madera ($2)" at bounding box center [349, 119] width 25 height 5
click at [320, 104] on font "Negro" at bounding box center [318, 103] width 14 height 5
click at [351, 122] on font "Madera ($2)" at bounding box center [349, 119] width 25 height 8
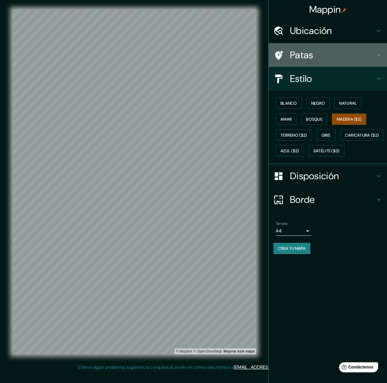
click at [321, 57] on h4 "Patas" at bounding box center [332, 55] width 85 height 12
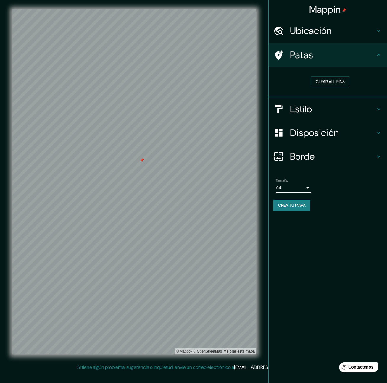
click at [367, 199] on div "Tamaño A4 single Crea tu mapa" at bounding box center [327, 196] width 109 height 40
click at [312, 110] on font "Estilo" at bounding box center [301, 109] width 22 height 12
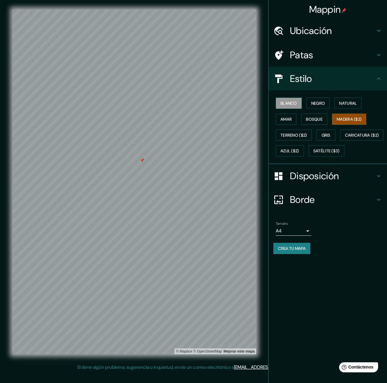
click at [295, 103] on font "Blanco" at bounding box center [288, 103] width 17 height 5
click at [313, 103] on font "Negro" at bounding box center [318, 103] width 14 height 5
click at [328, 182] on font "Disposición" at bounding box center [314, 176] width 49 height 12
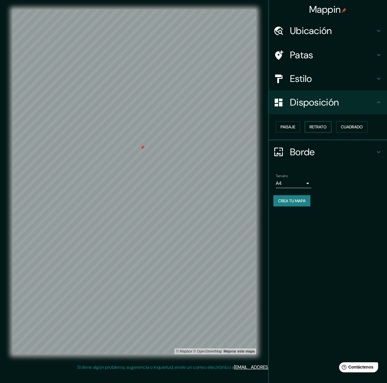
click at [330, 128] on button "Retrato" at bounding box center [318, 126] width 27 height 11
click at [324, 126] on font "Retrato" at bounding box center [317, 126] width 17 height 5
click at [283, 127] on font "Paisaje" at bounding box center [287, 126] width 15 height 5
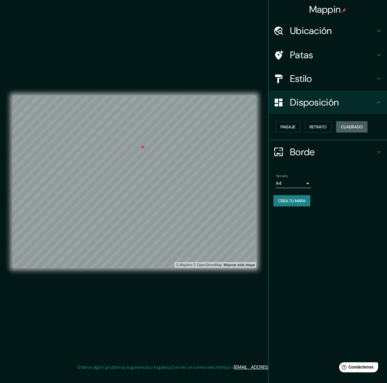
click at [350, 128] on font "Cuadrado" at bounding box center [352, 126] width 22 height 5
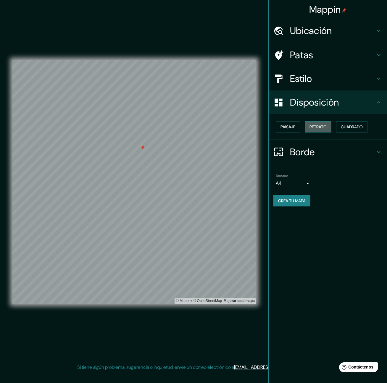
click at [315, 128] on font "Retrato" at bounding box center [317, 126] width 17 height 5
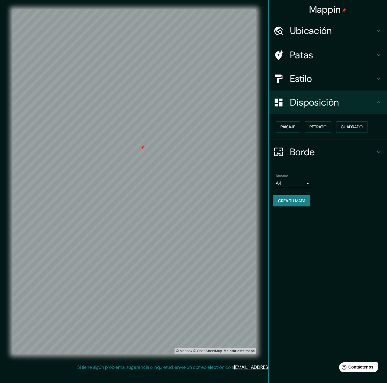
click at [299, 153] on font "Borde" at bounding box center [302, 152] width 25 height 12
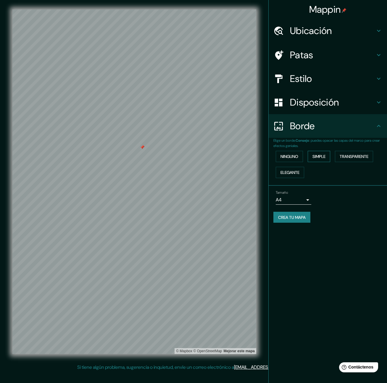
click at [321, 156] on font "Simple" at bounding box center [318, 156] width 13 height 5
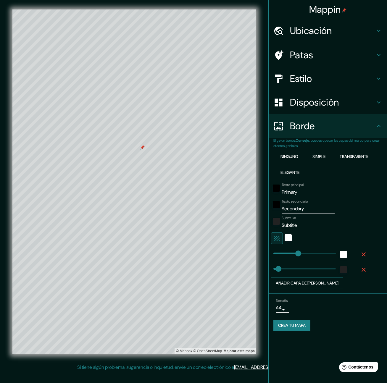
click at [358, 158] on font "Transparente" at bounding box center [354, 156] width 29 height 5
click at [294, 158] on font "Ninguno" at bounding box center [289, 156] width 18 height 5
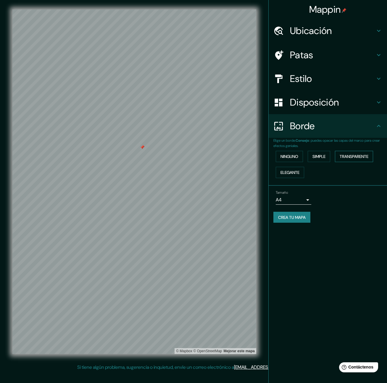
click at [358, 159] on font "Transparente" at bounding box center [354, 157] width 29 height 8
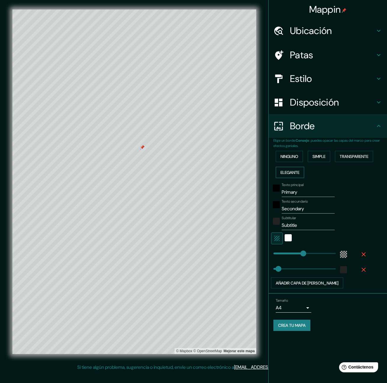
click at [288, 172] on font "Elegante" at bounding box center [289, 172] width 19 height 5
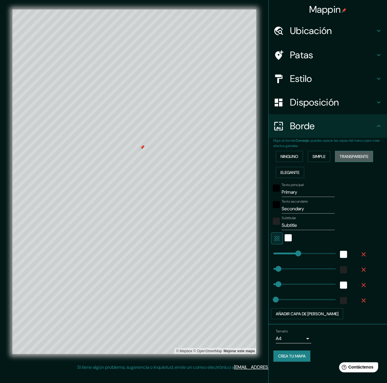
click at [354, 157] on font "Transparente" at bounding box center [354, 156] width 29 height 5
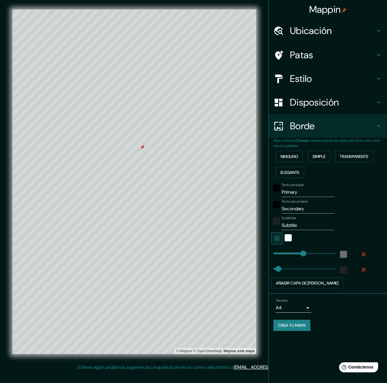
type input "396"
click at [293, 191] on input "Primary" at bounding box center [308, 192] width 53 height 9
type input "s"
type input "396"
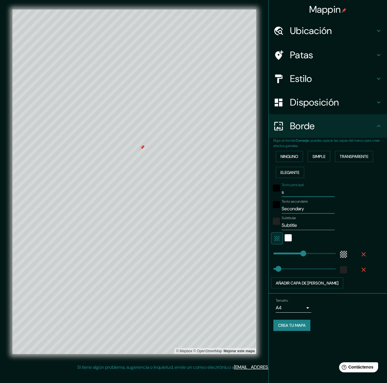
type input "66"
type input "sua"
type input "396"
type input "66"
type input "suai"
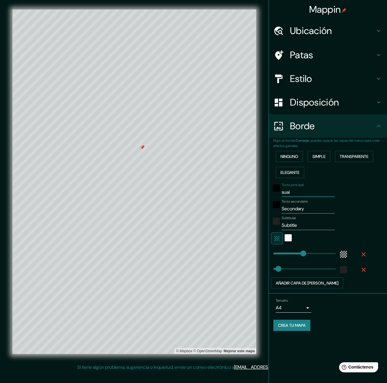
type input "396"
type input "66"
type input "suait"
type input "396"
type input "66"
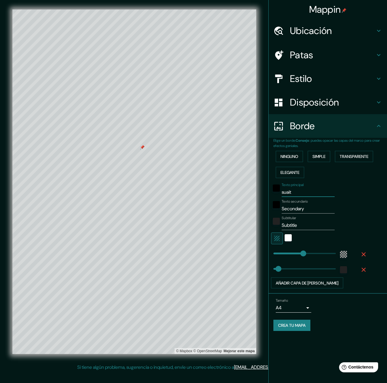
type input "suaita"
type input "396"
type input "66"
type input "suaita"
click at [294, 207] on input "Secondary" at bounding box center [308, 208] width 53 height 9
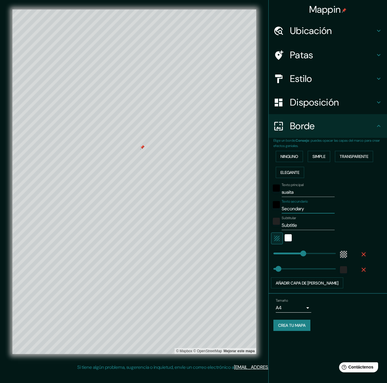
click at [294, 207] on input "Secondary" at bounding box center [308, 208] width 53 height 9
type input "Secosndary"
type input "396"
type input "66"
type input "Secosandary"
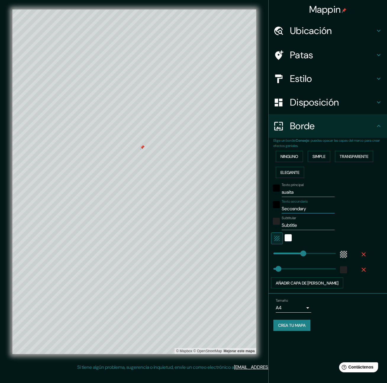
type input "396"
type input "66"
type input "Secosadary"
type input "396"
type input "66"
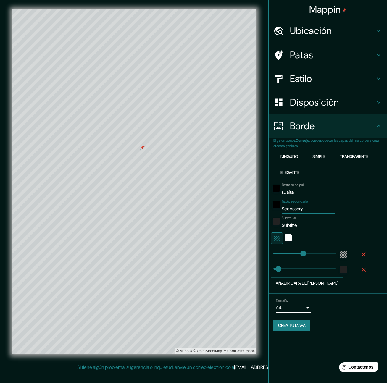
type input "Secosary"
type input "396"
type input "66"
type input "Secosa"
type input "396"
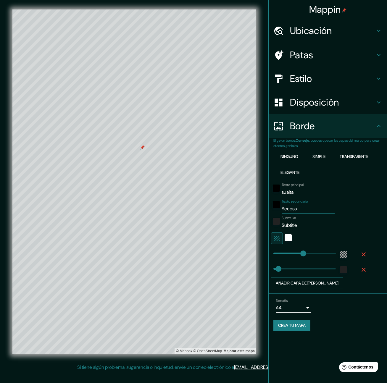
type input "66"
type input "Secos"
type input "396"
type input "66"
type input "Seco"
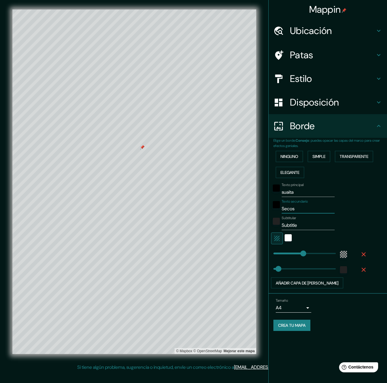
type input "396"
type input "66"
type input "S"
type input "396"
type input "66"
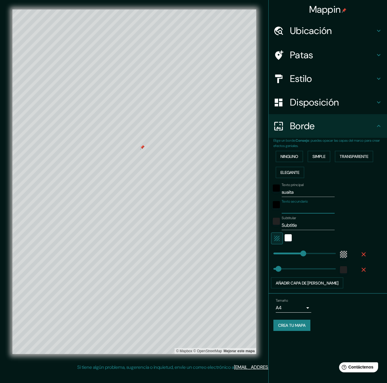
type input "s"
type input "396"
type input "66"
type input "sa"
type input "396"
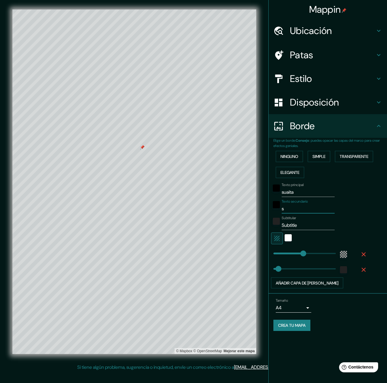
type input "66"
type input "san"
type input "396"
type input "66"
type input "sant"
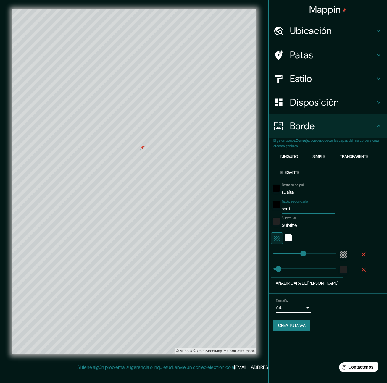
type input "396"
type input "66"
type input "santa"
type input "396"
type input "66"
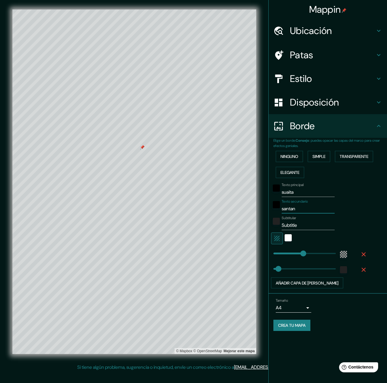
type input "santand"
type input "396"
type input "66"
type input "[GEOGRAPHIC_DATA]"
type input "396"
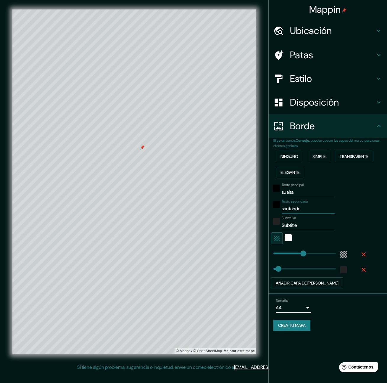
type input "66"
type input "[GEOGRAPHIC_DATA]"
click at [291, 225] on input "Subtitle" at bounding box center [308, 225] width 53 height 9
type input "C"
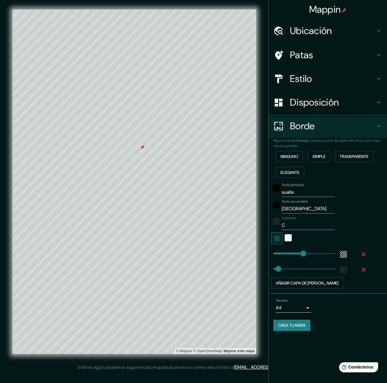
type input "396"
type input "66"
type input "Co"
type input "396"
type input "66"
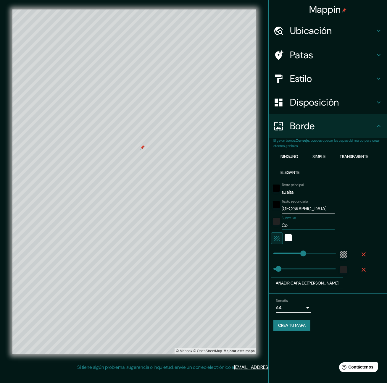
type input "Col"
type input "396"
type input "66"
type input "Colo"
type input "396"
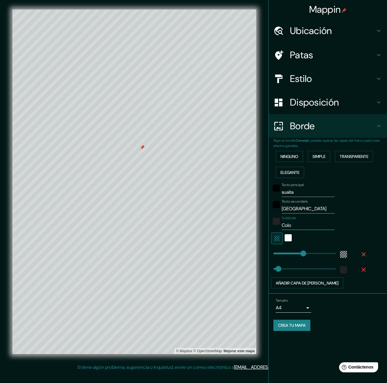
type input "66"
type input "Colom"
type input "396"
type input "66"
type input "[PERSON_NAME]"
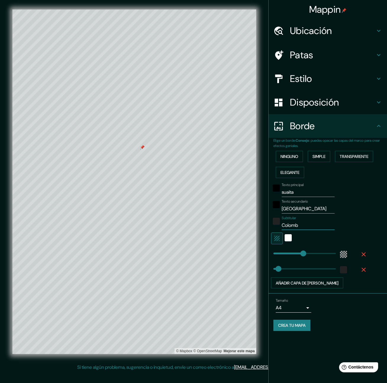
type input "396"
type input "66"
type input "[GEOGRAPHIC_DATA]"
type input "396"
type input "66"
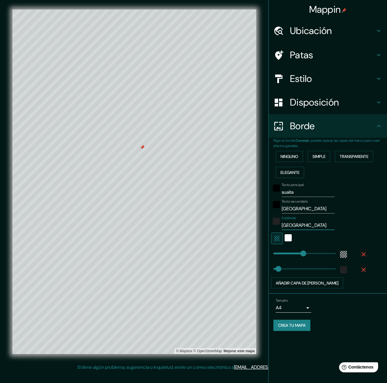
type input "[GEOGRAPHIC_DATA]"
click at [318, 156] on font "Simple" at bounding box center [318, 156] width 13 height 5
click at [293, 194] on input "Primary" at bounding box center [308, 192] width 53 height 9
type input "s"
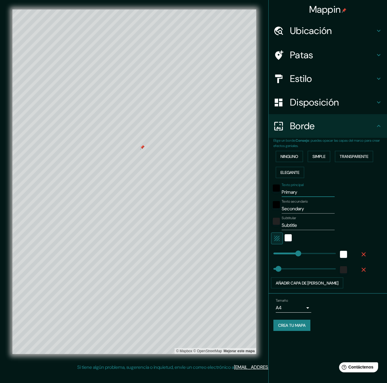
type input "330"
type input "66"
type input "su"
type input "330"
type input "66"
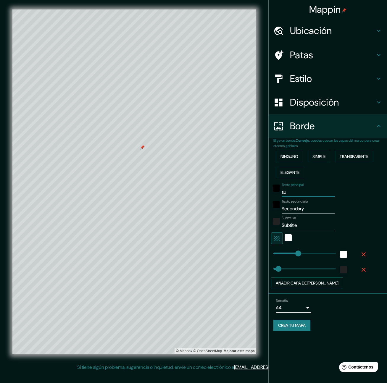
type input "sua"
type input "330"
type input "66"
type input "suai"
type input "330"
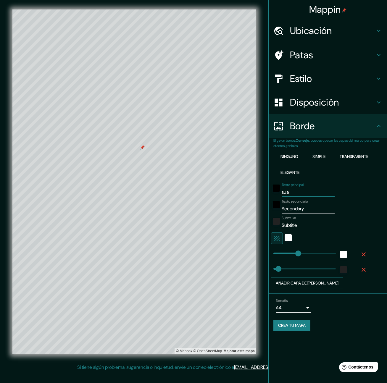
type input "66"
type input "suait"
type input "330"
type input "66"
type input "suaita"
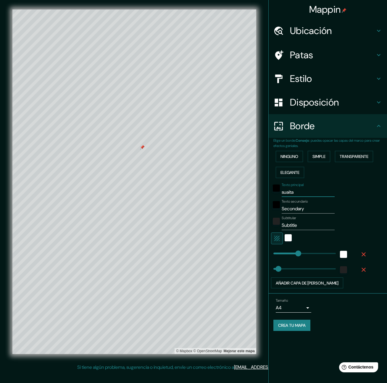
type input "330"
type input "66"
type input "suaita"
click at [293, 209] on input "Secondary" at bounding box center [308, 208] width 53 height 9
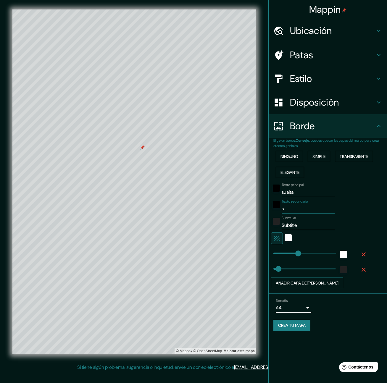
type input "sa"
type input "330"
type input "66"
type input "sant"
type input "330"
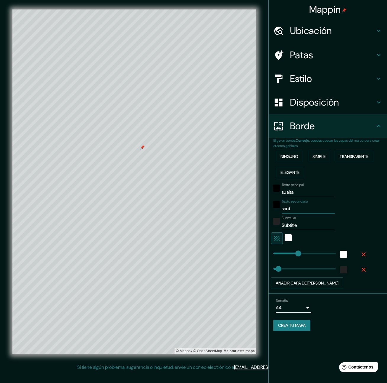
type input "66"
type input "santan"
type input "330"
type input "66"
type input "[GEOGRAPHIC_DATA]"
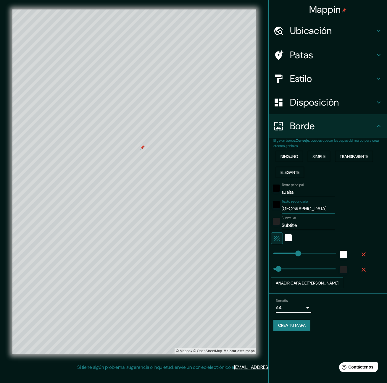
type input "330"
type input "66"
type input "[GEOGRAPHIC_DATA]"
click at [294, 227] on input "Subtitle" at bounding box center [308, 225] width 53 height 9
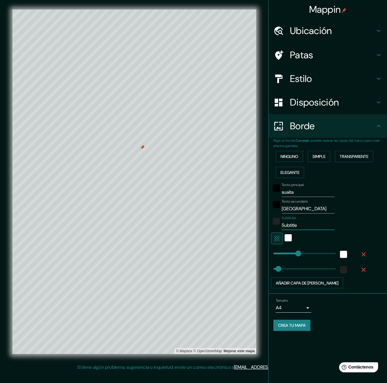
type input "C"
type input "330"
type input "66"
type input "Co"
type input "330"
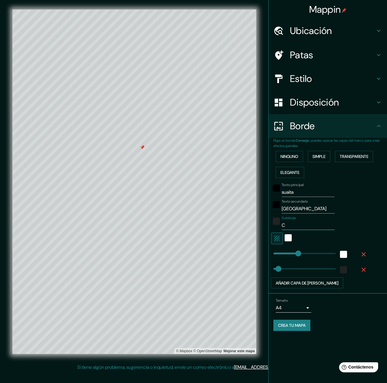
type input "66"
type input "Col"
type input "330"
type input "66"
type input "Colo"
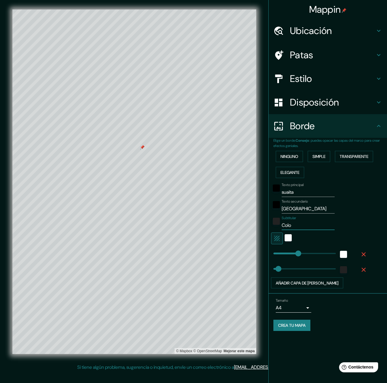
type input "330"
type input "66"
type input "[PERSON_NAME]"
type input "330"
type input "66"
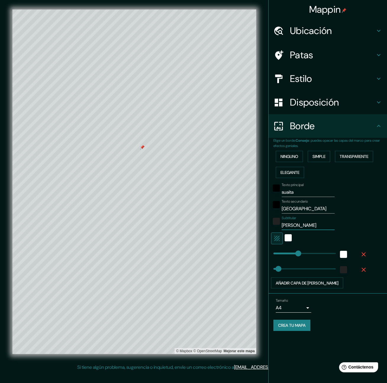
type input "[GEOGRAPHIC_DATA]"
type input "330"
type input "66"
type input "[GEOGRAPHIC_DATA]"
click at [355, 218] on div "Subtitular [GEOGRAPHIC_DATA]" at bounding box center [319, 223] width 97 height 14
